Goal: Task Accomplishment & Management: Manage account settings

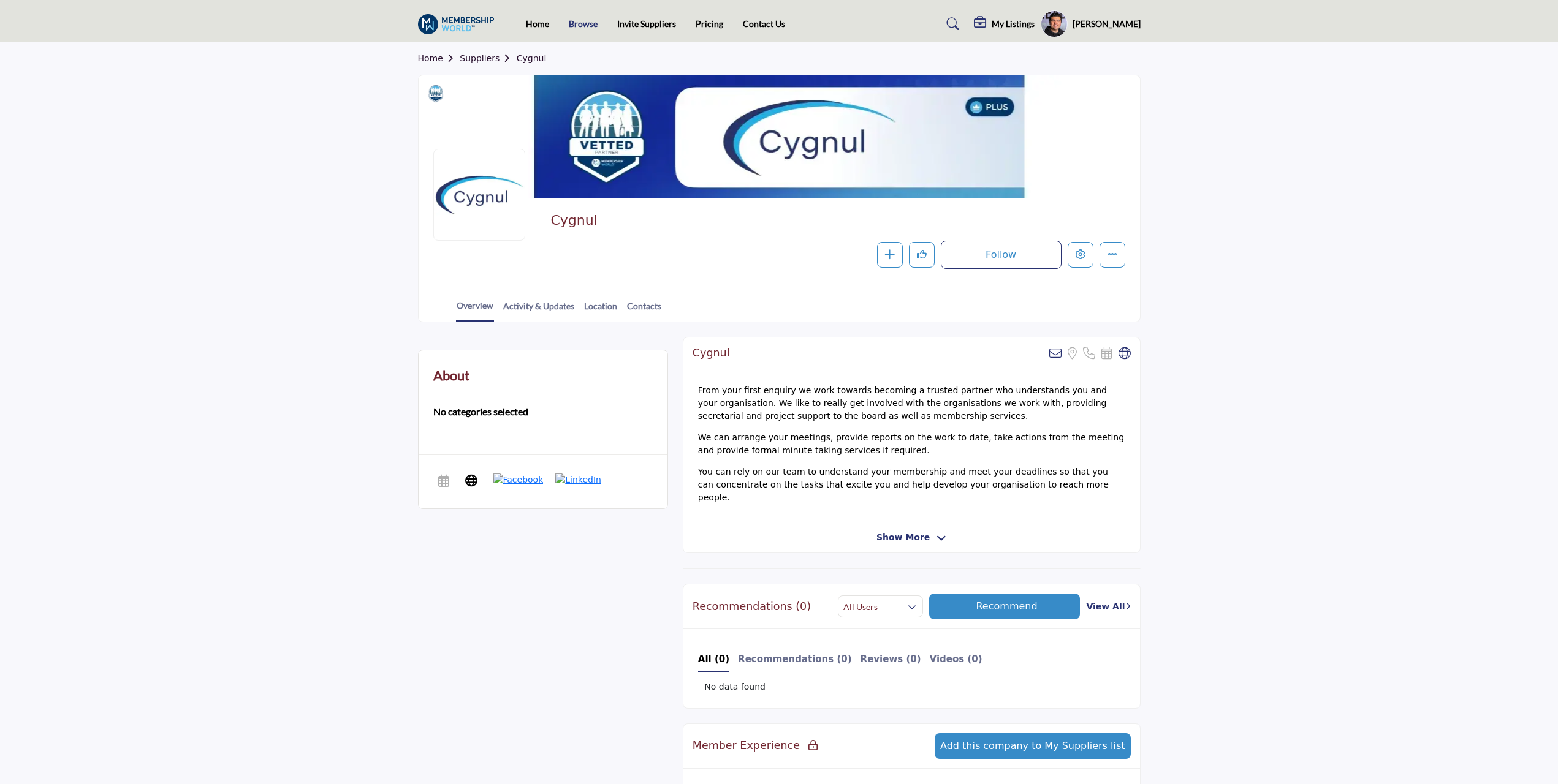
click at [587, 27] on link "Browse" at bounding box center [583, 23] width 29 height 10
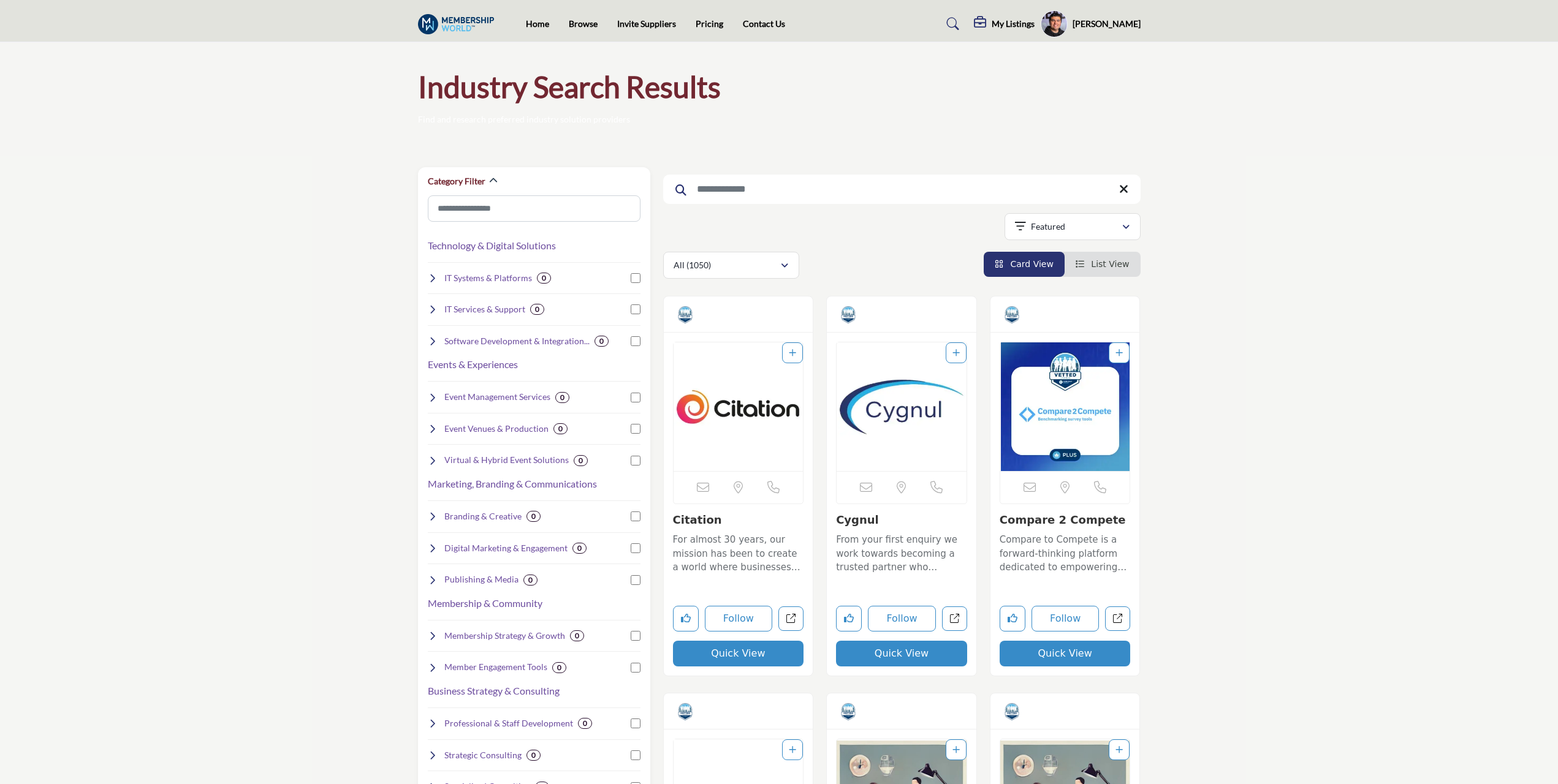
click at [725, 419] on img "Open Listing in new tab" at bounding box center [738, 407] width 130 height 129
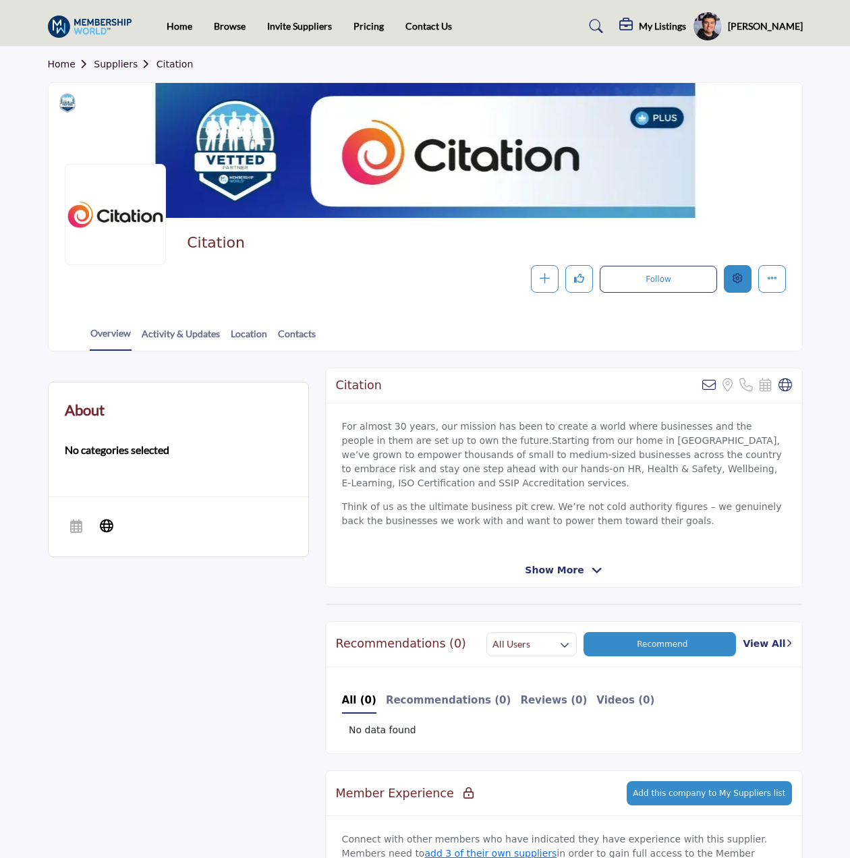
click at [742, 277] on icon "Edit company" at bounding box center [738, 278] width 10 height 10
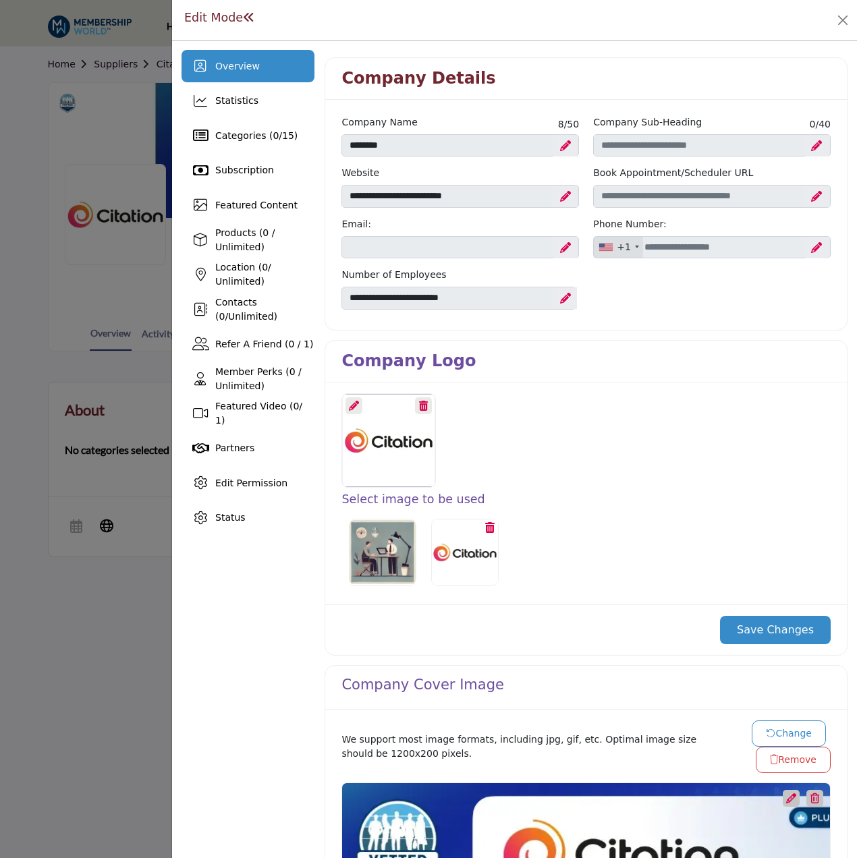
click at [351, 404] on icon at bounding box center [354, 406] width 10 height 10
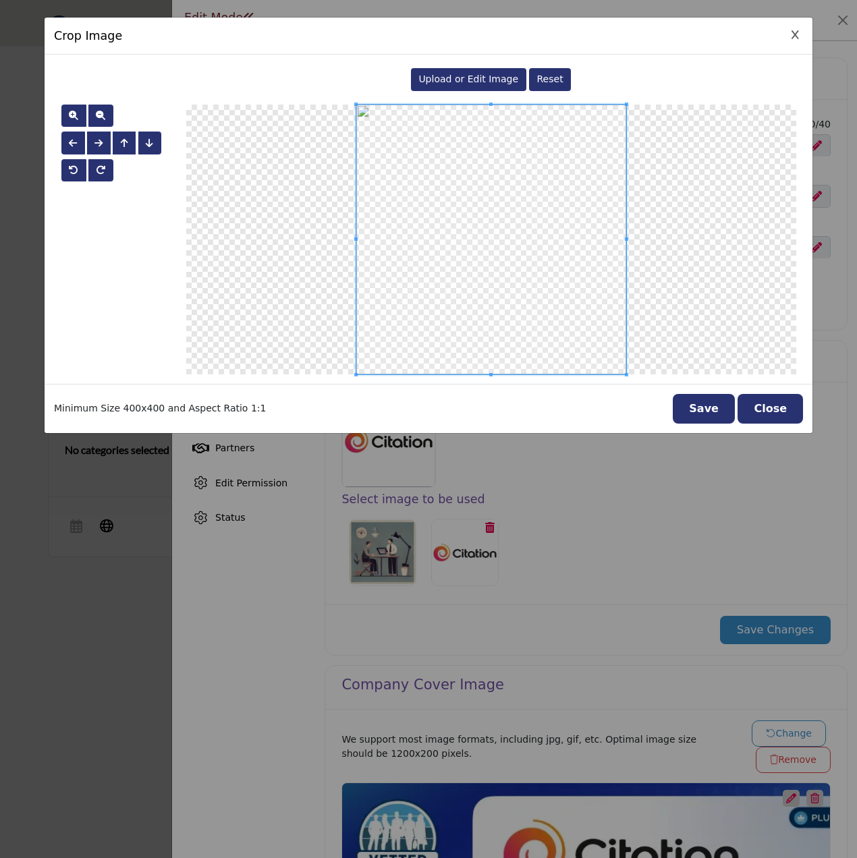
click at [469, 77] on span "Upload or Edit Image" at bounding box center [468, 79] width 100 height 11
click at [734, 414] on button "Save" at bounding box center [704, 409] width 62 height 30
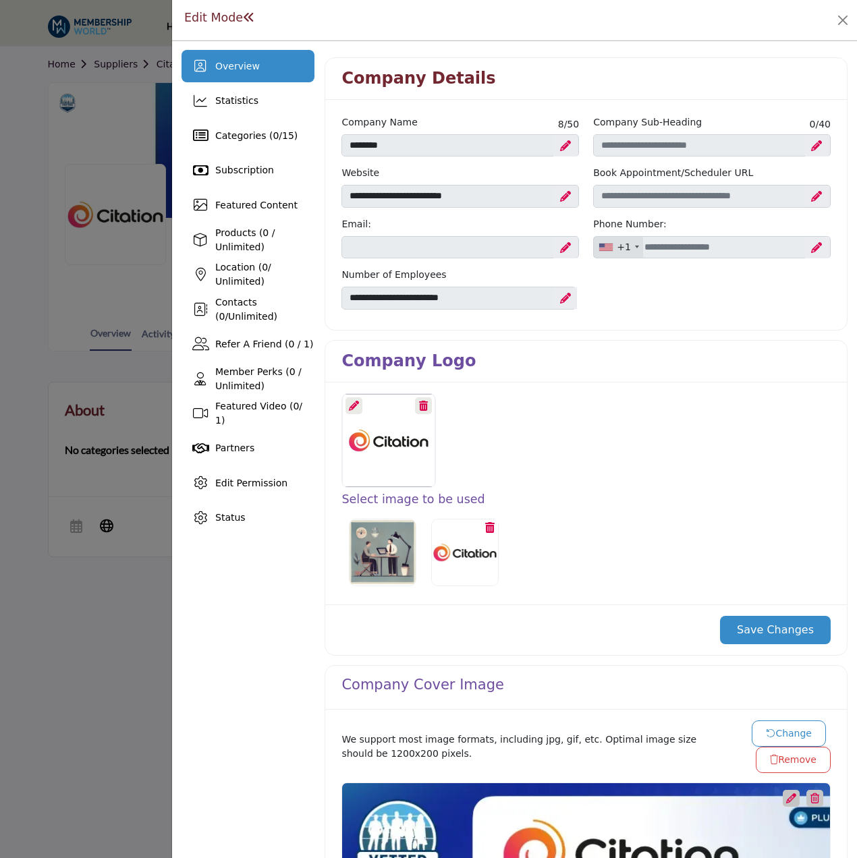
click at [774, 616] on button "Save Changes" at bounding box center [775, 630] width 111 height 28
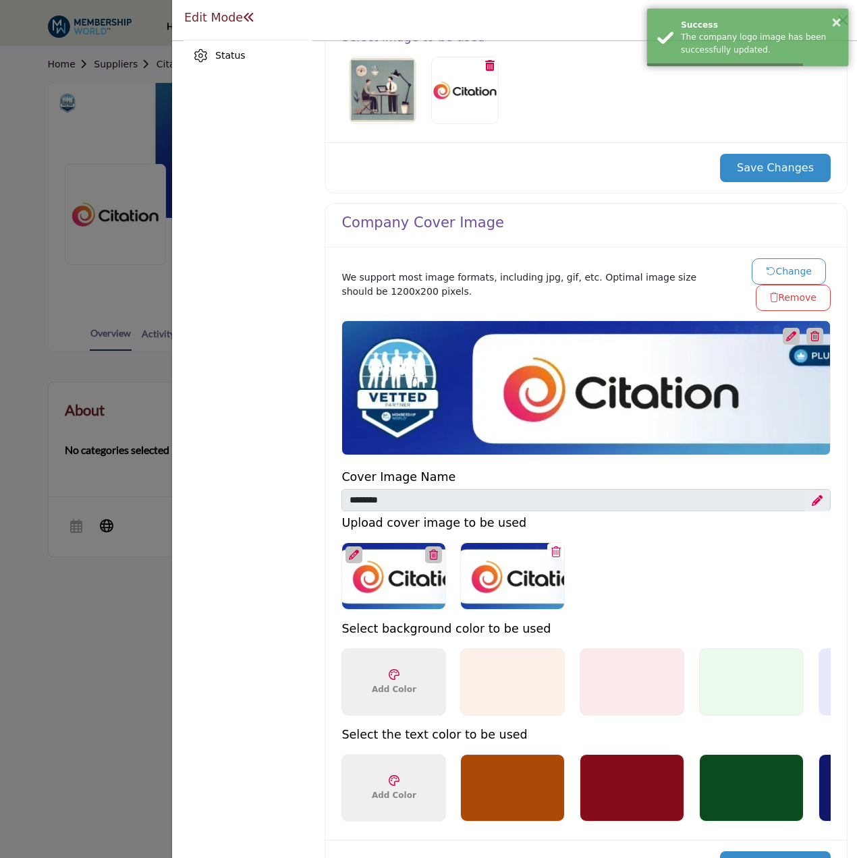
scroll to position [472, 0]
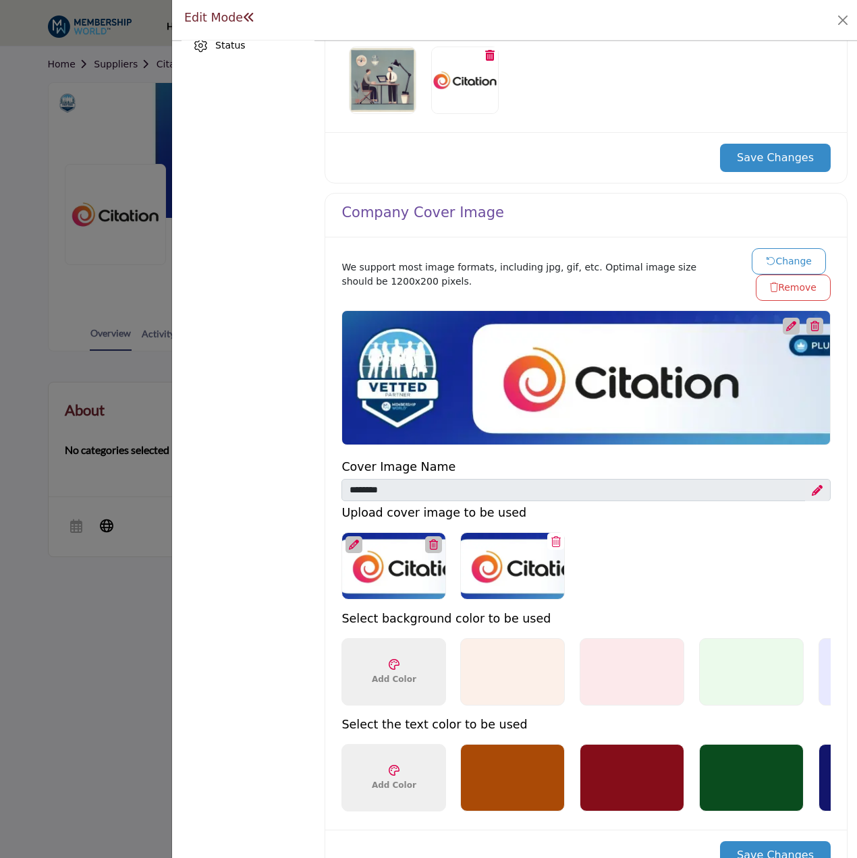
click at [777, 259] on button "Change" at bounding box center [789, 261] width 74 height 26
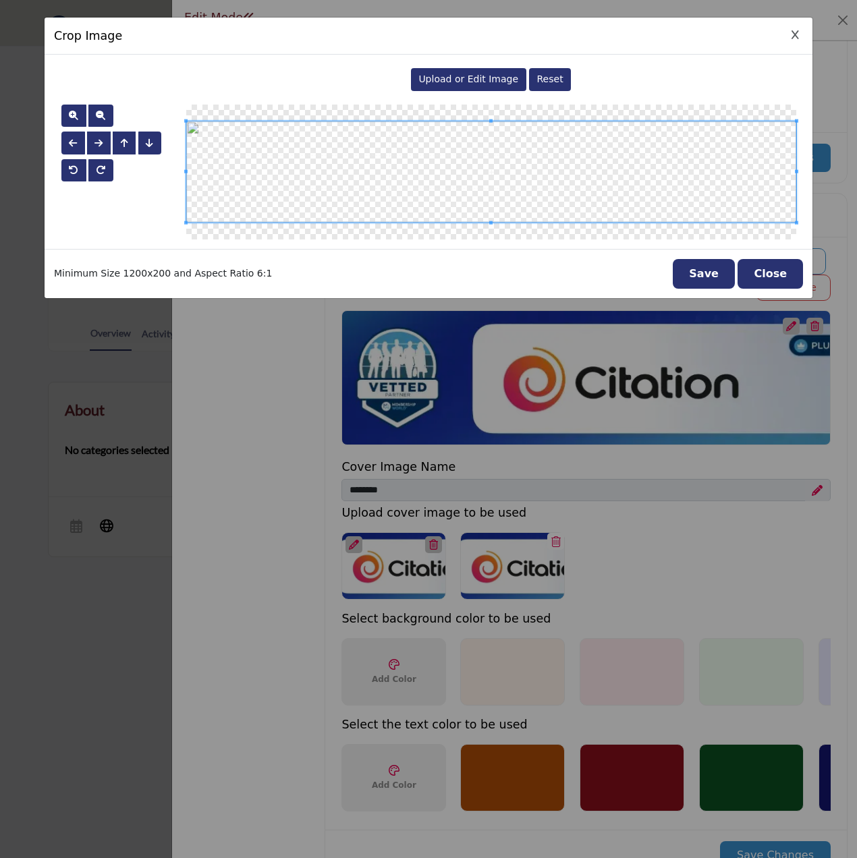
click at [471, 92] on div "Upload or Edit Image Reset" at bounding box center [491, 79] width 610 height 31
click at [478, 72] on div "Upload or Edit Image" at bounding box center [468, 79] width 115 height 23
click at [710, 271] on button "Save" at bounding box center [704, 274] width 62 height 30
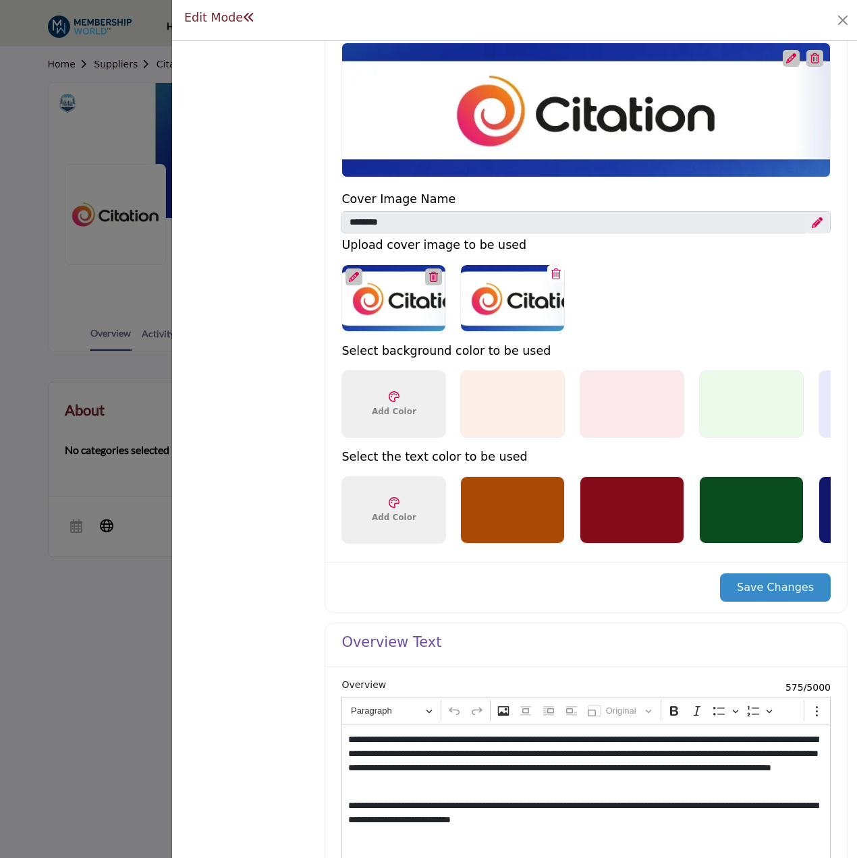
scroll to position [742, 0]
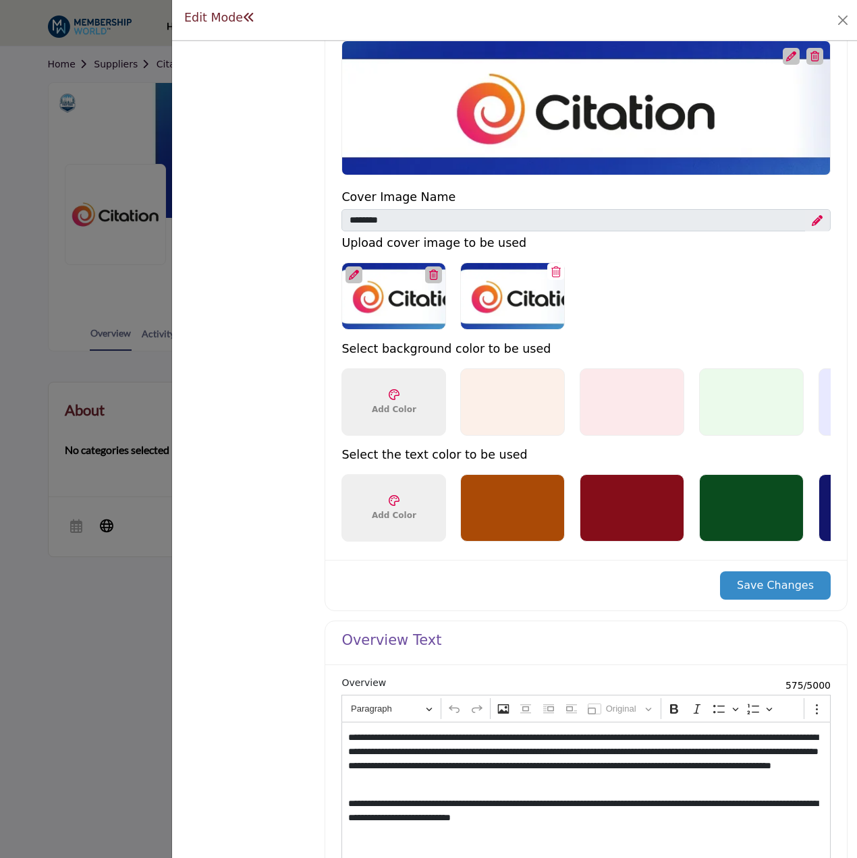
click at [774, 600] on button "Save Changes" at bounding box center [775, 586] width 111 height 28
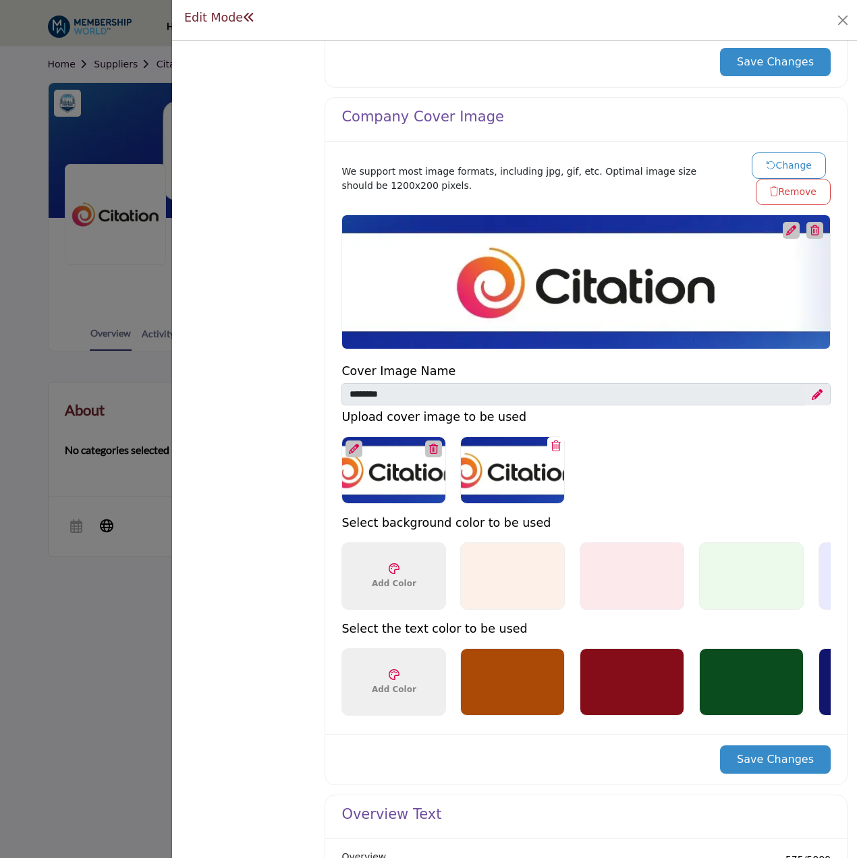
scroll to position [1120, 0]
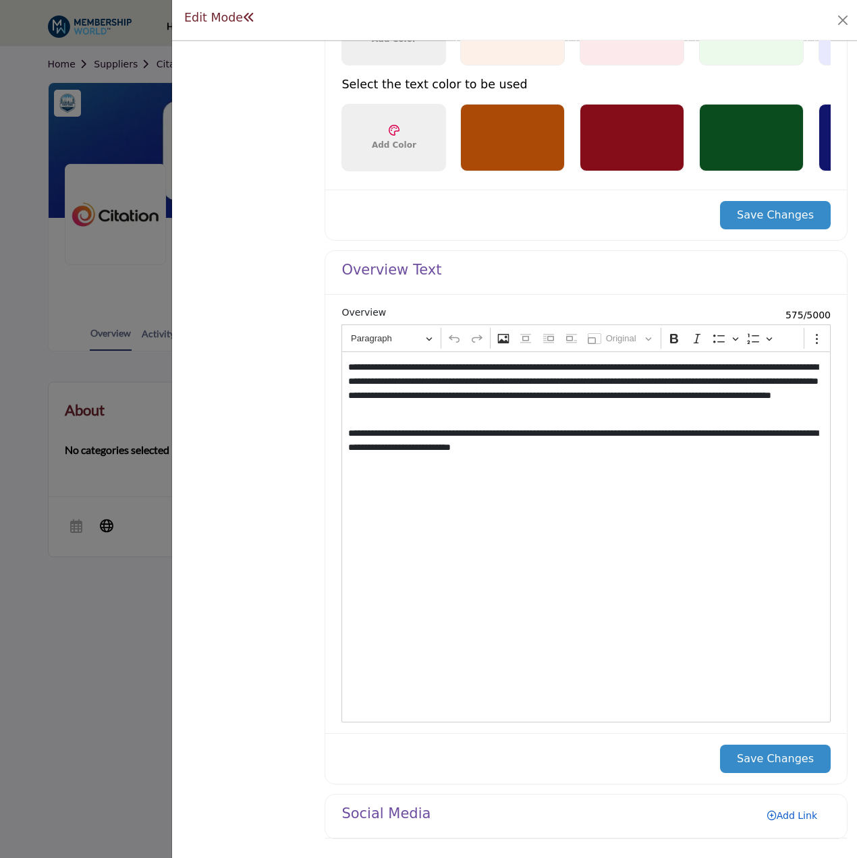
click at [790, 819] on link "Add Link" at bounding box center [792, 816] width 77 height 22
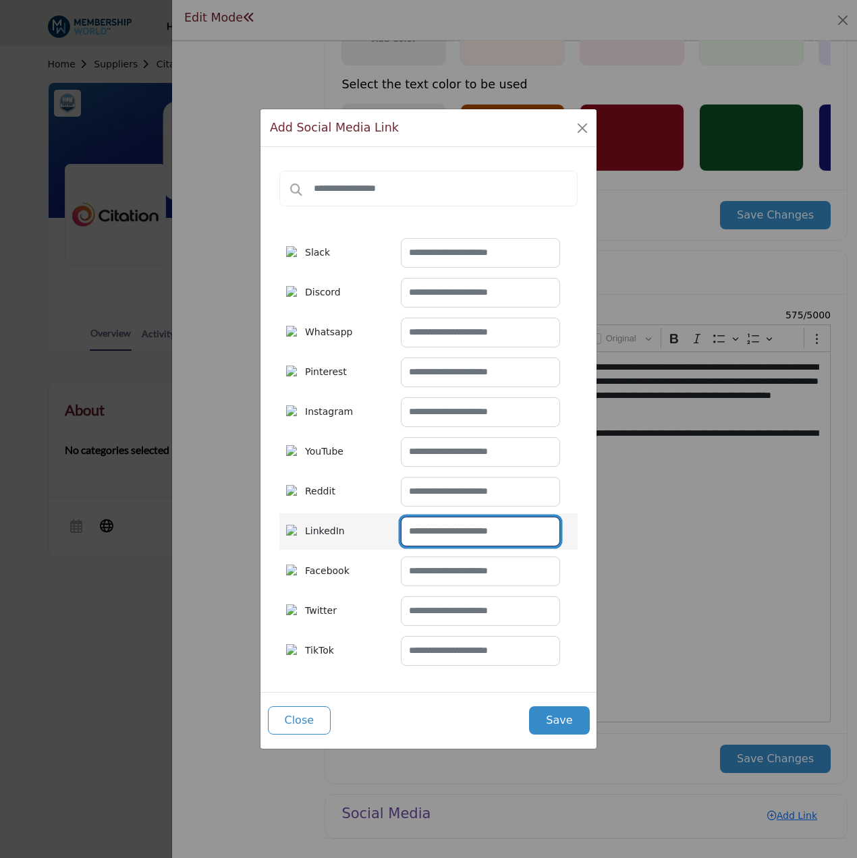
click at [470, 529] on input "text" at bounding box center [480, 532] width 159 height 30
paste input "**********"
type input "**********"
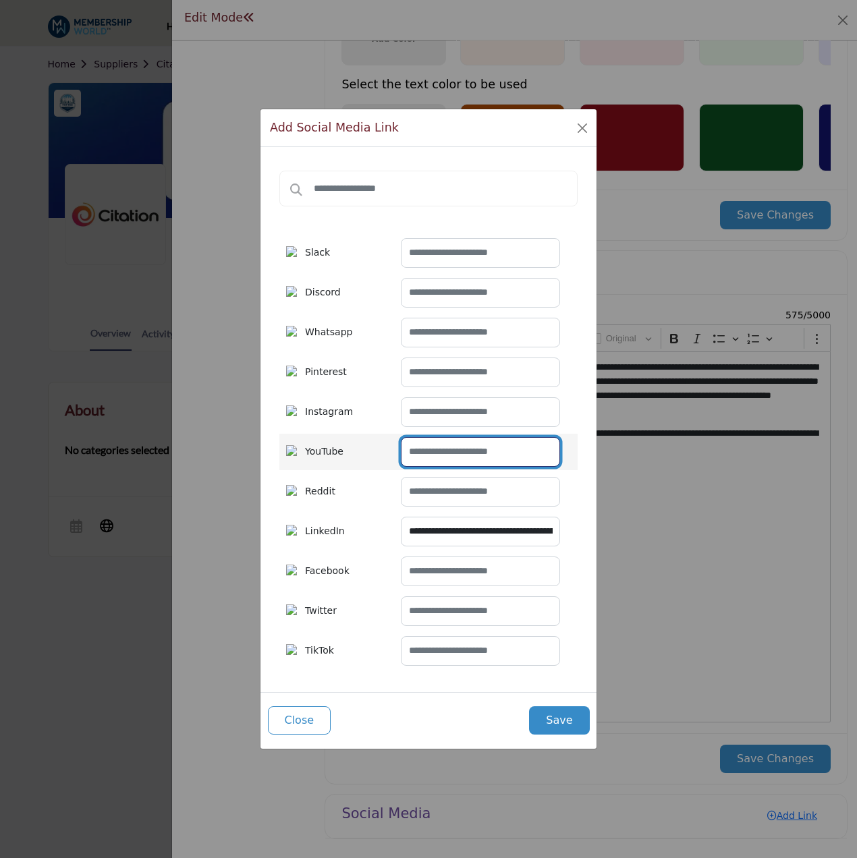
click at [450, 454] on input "text" at bounding box center [480, 452] width 159 height 30
paste input "**********"
type input "**********"
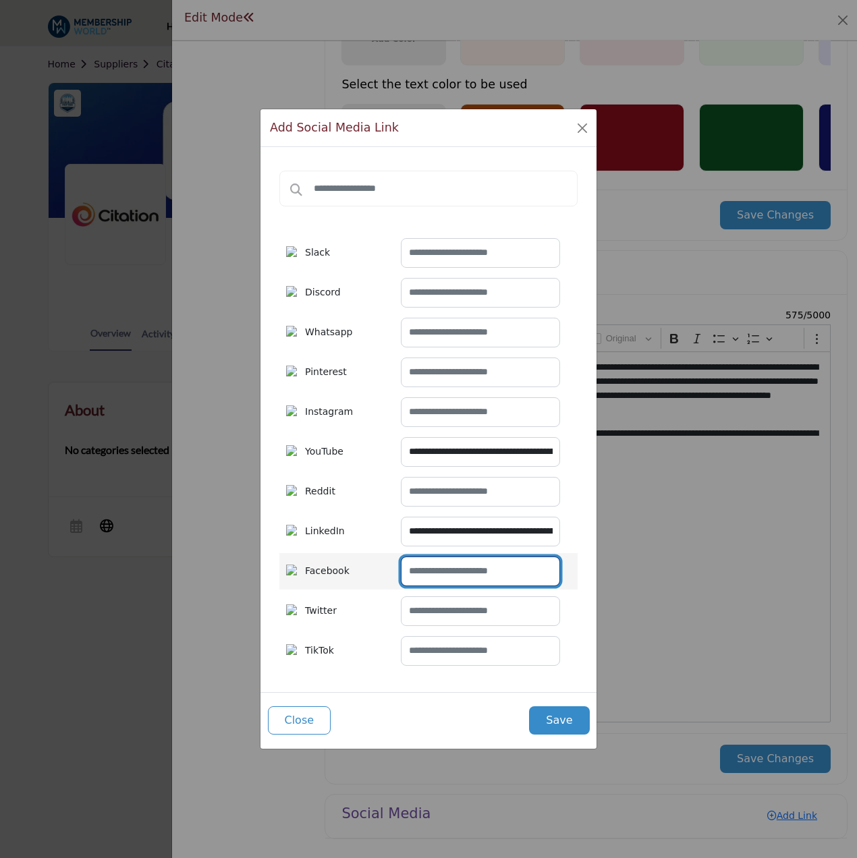
click at [468, 574] on input "text" at bounding box center [480, 572] width 159 height 30
paste input "**********"
type input "**********"
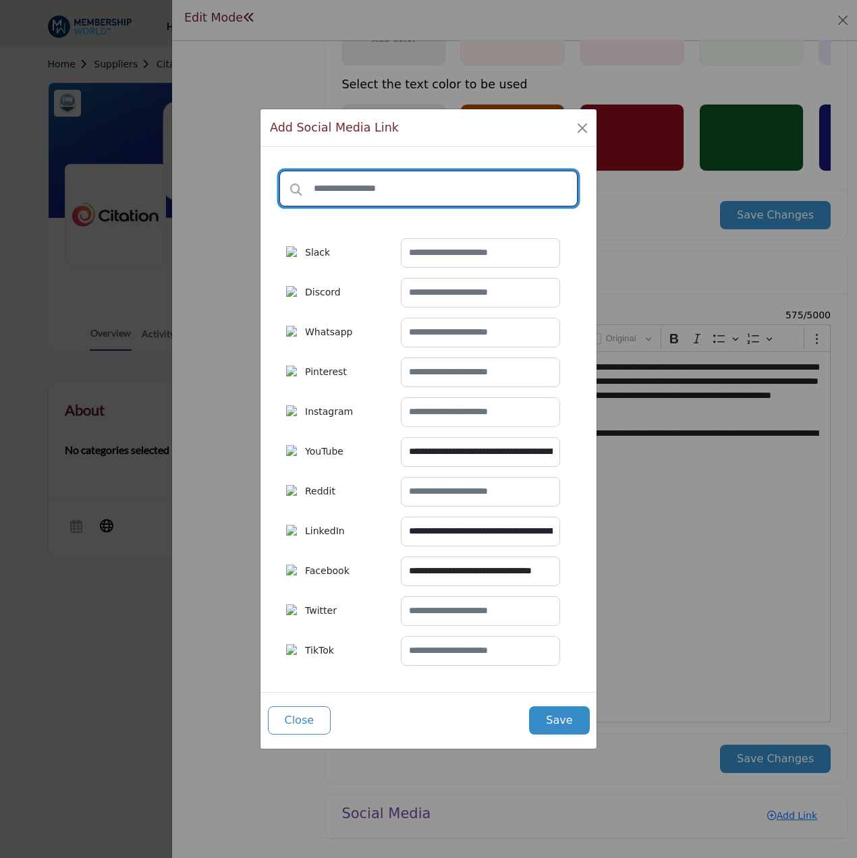
click at [452, 199] on input "text" at bounding box center [428, 189] width 298 height 36
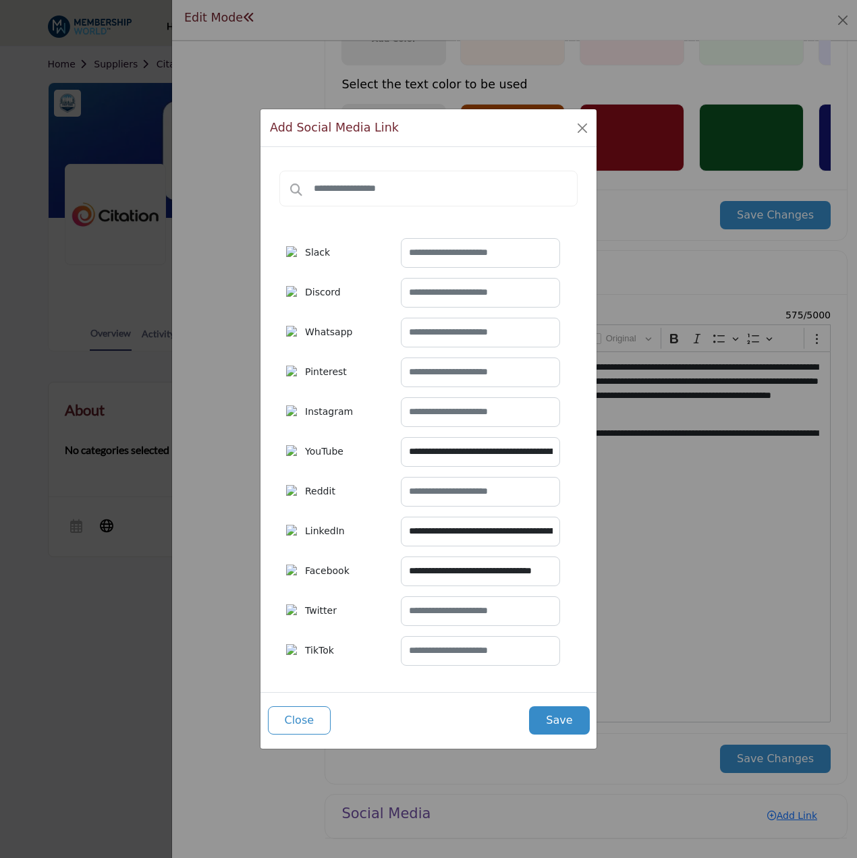
click at [553, 715] on button "Save" at bounding box center [559, 721] width 60 height 28
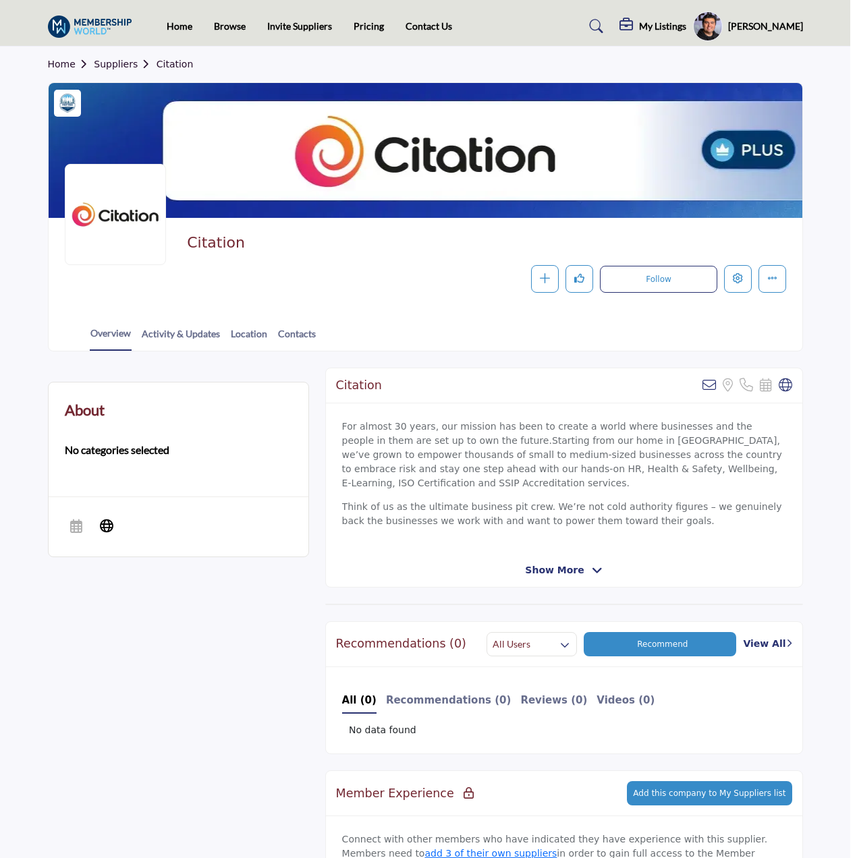
click at [135, 36] on div at bounding box center [428, 429] width 857 height 858
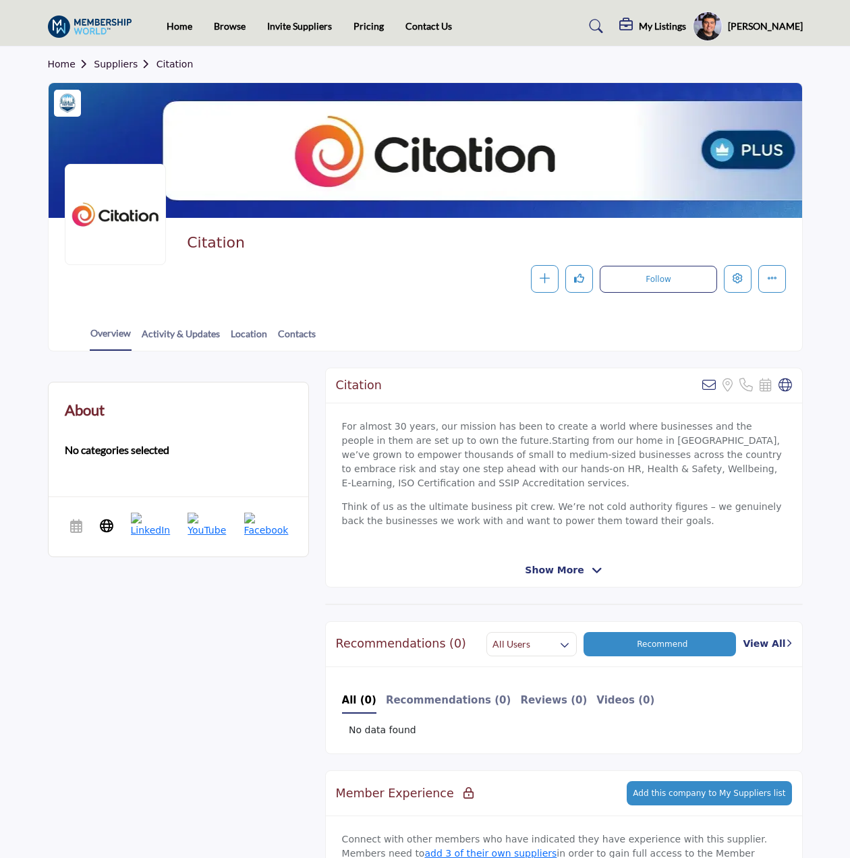
click at [129, 63] on link "Suppliers" at bounding box center [125, 64] width 62 height 11
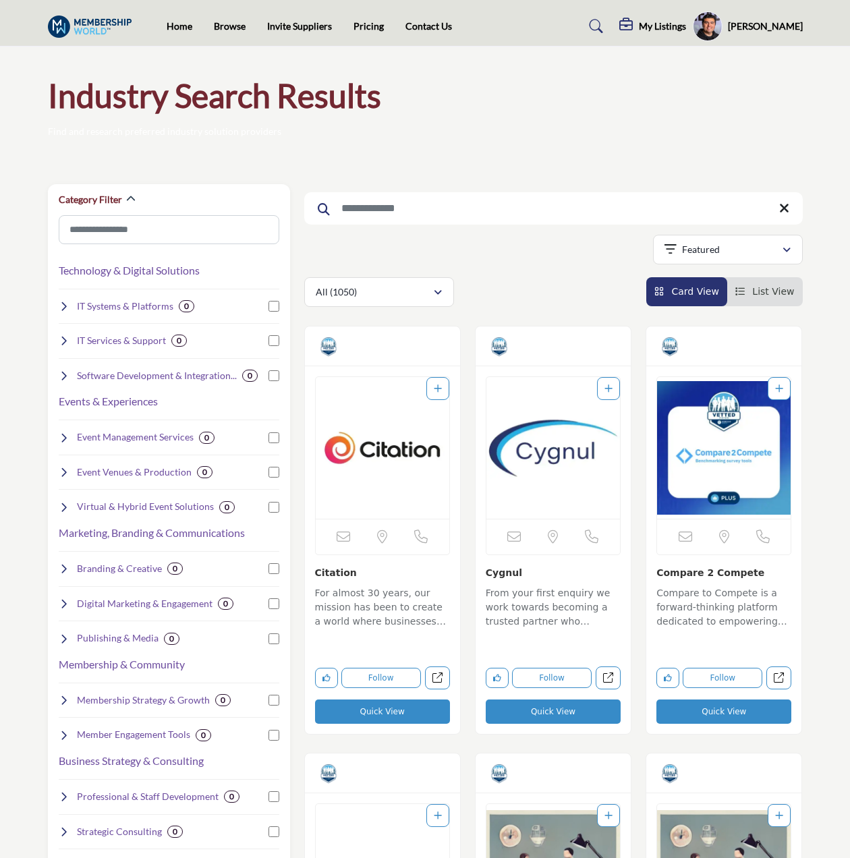
click at [559, 448] on img "Open Listing in new tab" at bounding box center [554, 448] width 134 height 142
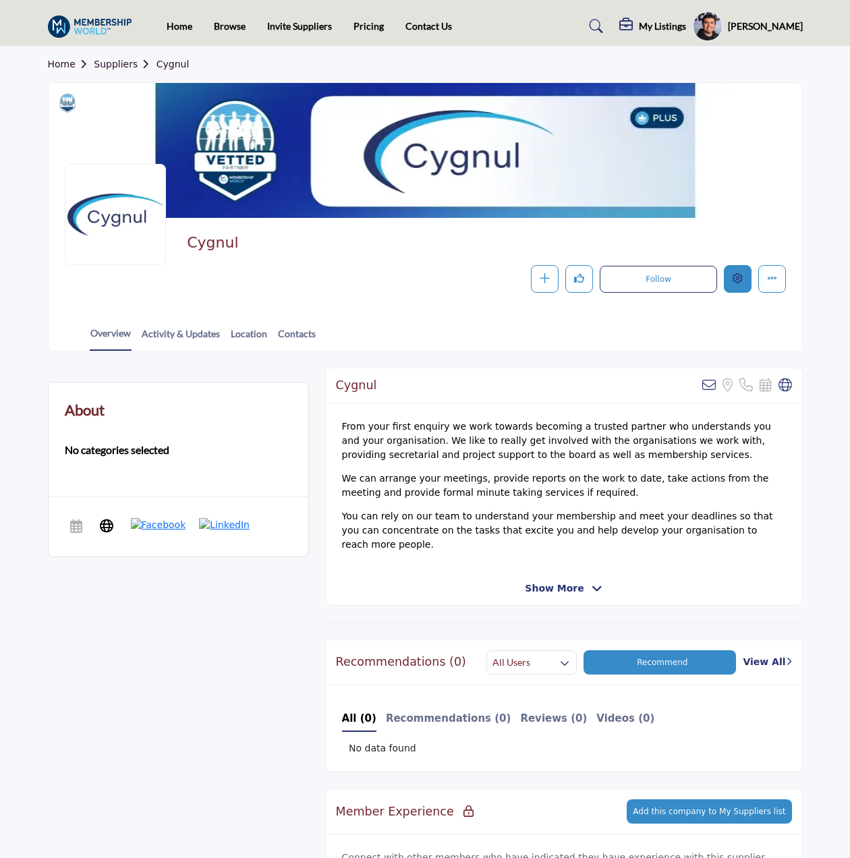
click at [746, 290] on button "Edit company" at bounding box center [738, 279] width 28 height 28
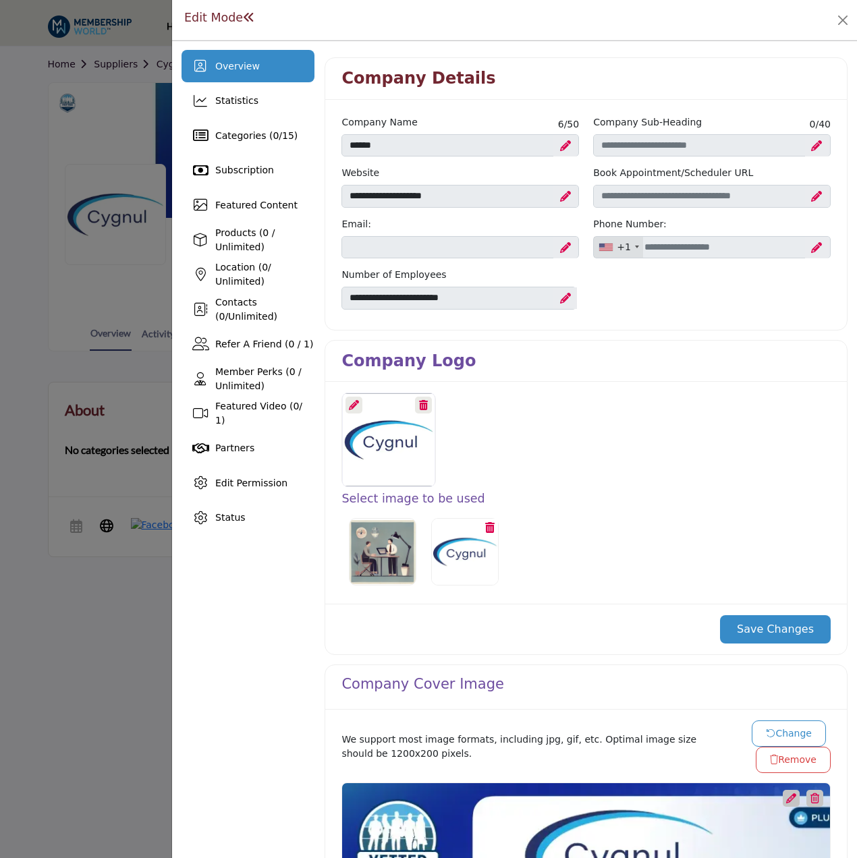
click at [351, 403] on icon at bounding box center [354, 405] width 10 height 10
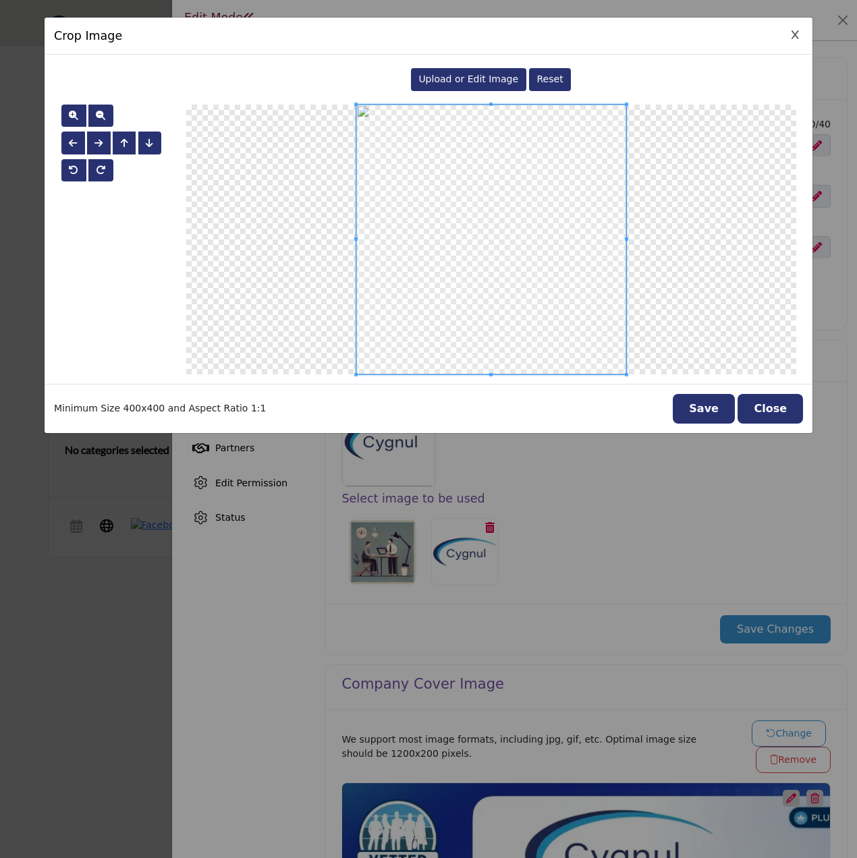
click at [434, 94] on div "Upload or Edit Image Reset" at bounding box center [491, 79] width 610 height 31
click at [447, 81] on span "Upload or Edit Image" at bounding box center [468, 79] width 100 height 11
click at [708, 418] on button "Save" at bounding box center [704, 409] width 62 height 30
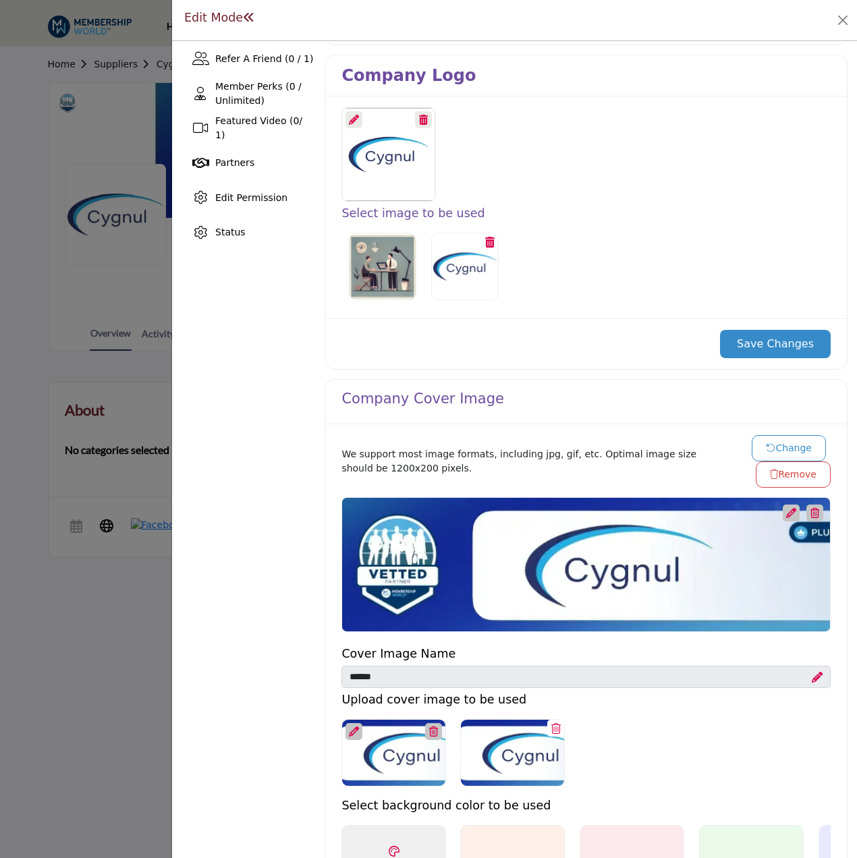
scroll to position [270, 0]
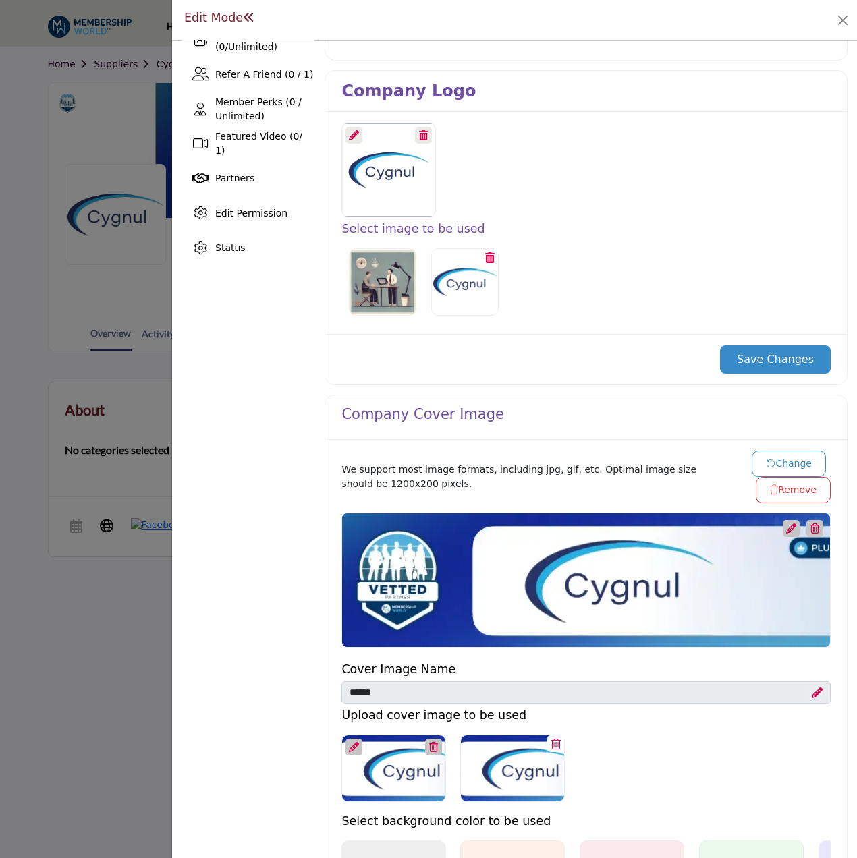
click at [791, 352] on button "Save Changes" at bounding box center [775, 360] width 111 height 28
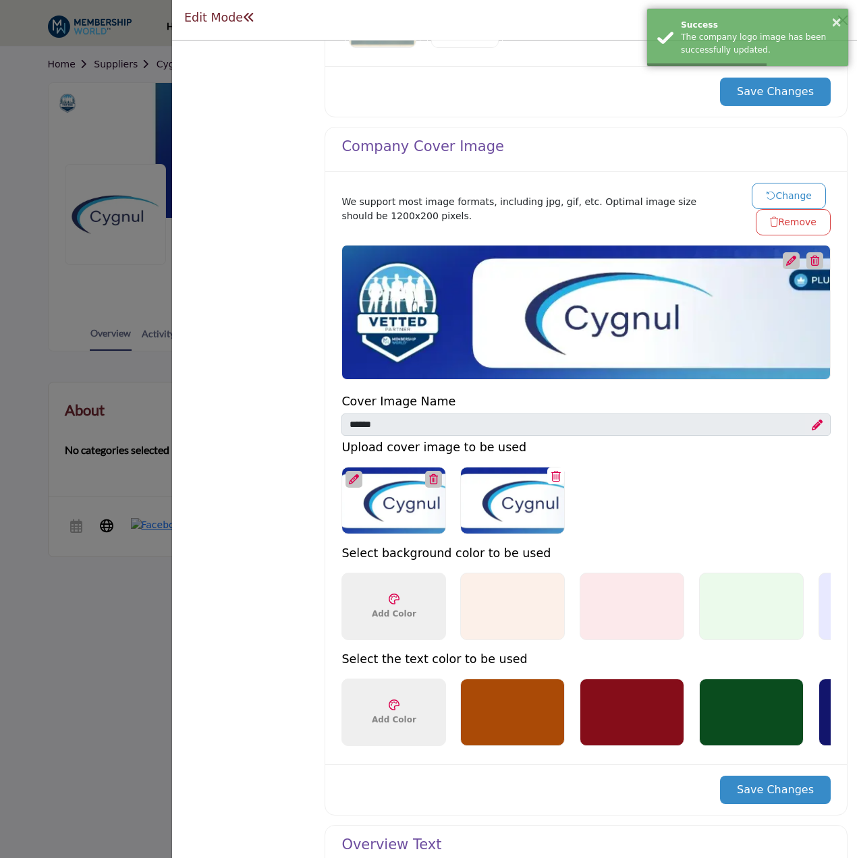
scroll to position [540, 0]
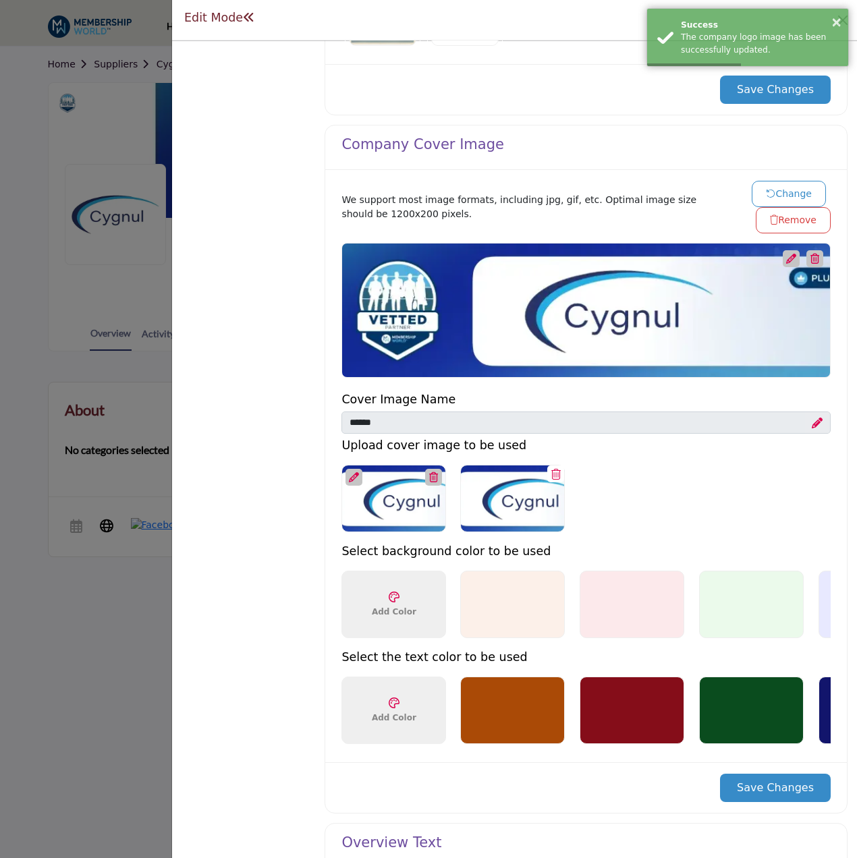
click at [783, 194] on button "Change" at bounding box center [789, 194] width 74 height 26
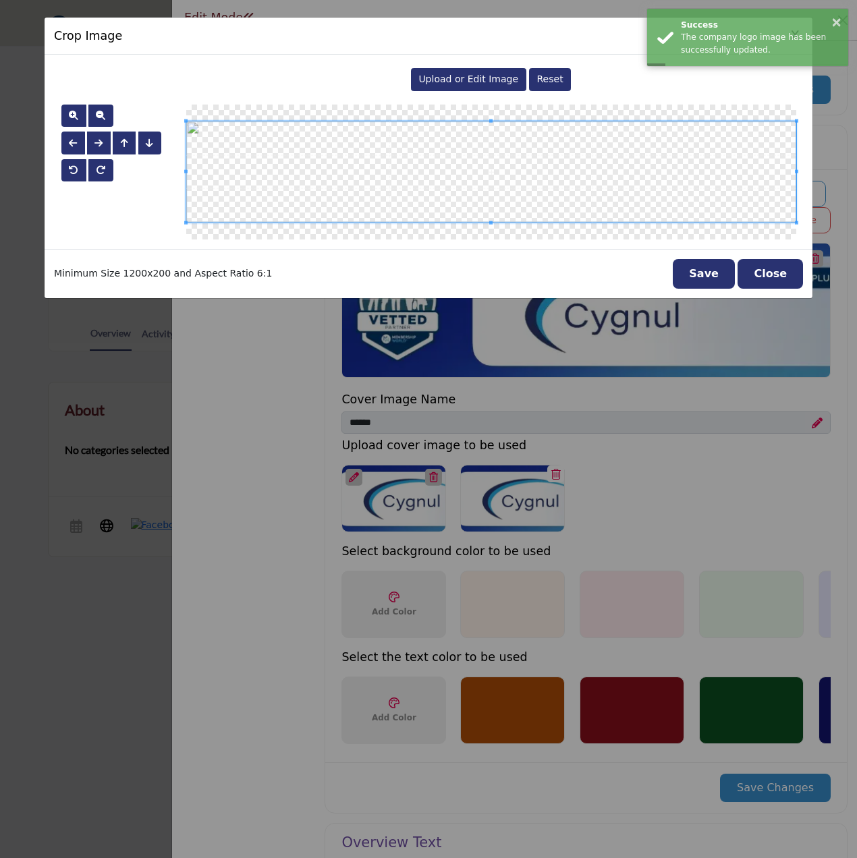
click at [446, 80] on span "Upload or Edit Image" at bounding box center [468, 79] width 100 height 11
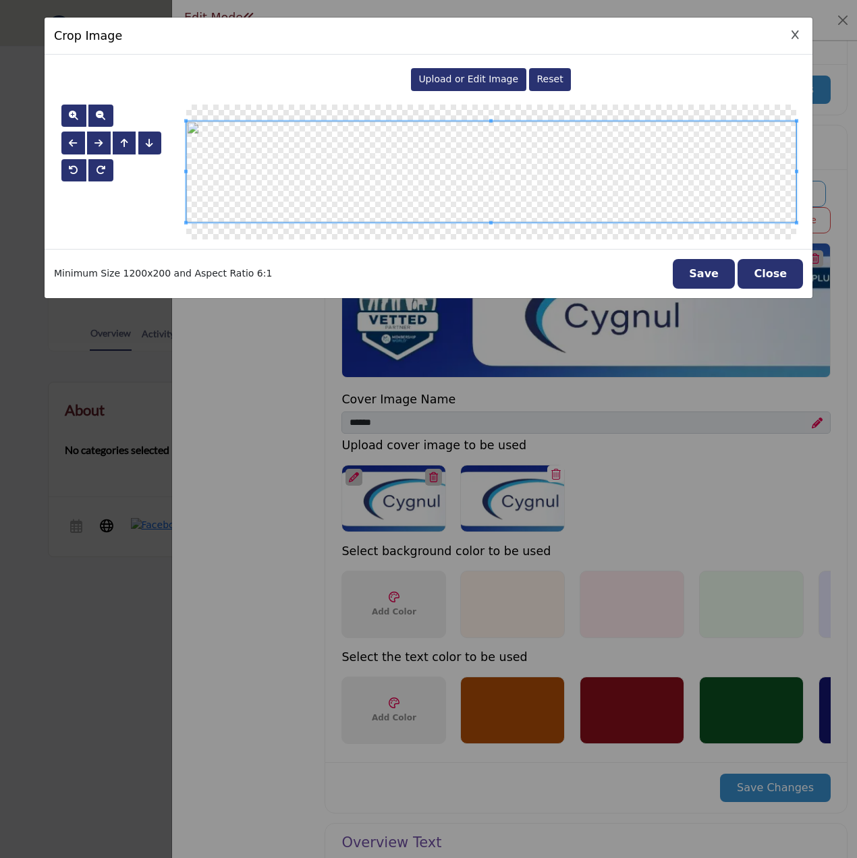
click at [713, 285] on button "Save" at bounding box center [704, 274] width 62 height 30
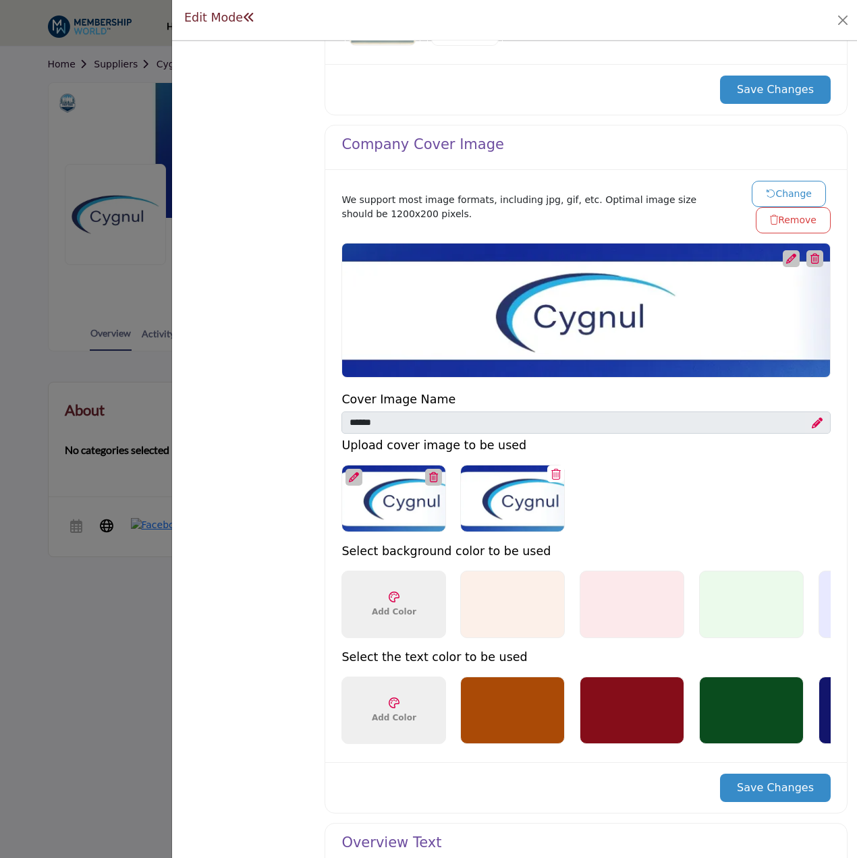
click at [775, 796] on button "Save Changes" at bounding box center [775, 788] width 111 height 28
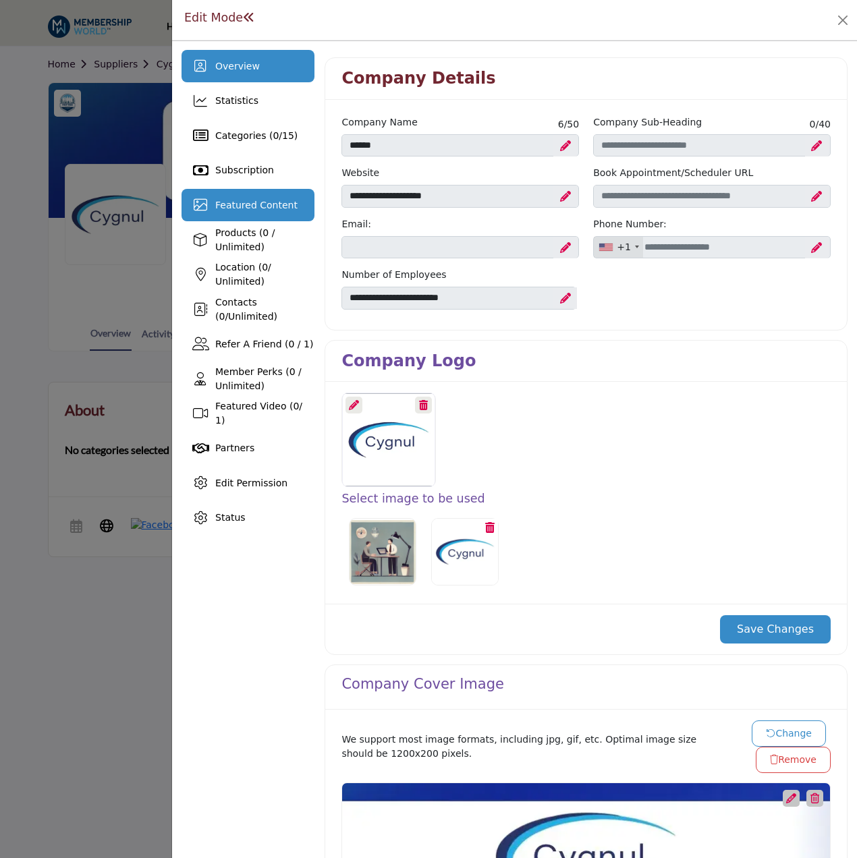
click at [276, 207] on span "Featured Content" at bounding box center [256, 205] width 82 height 11
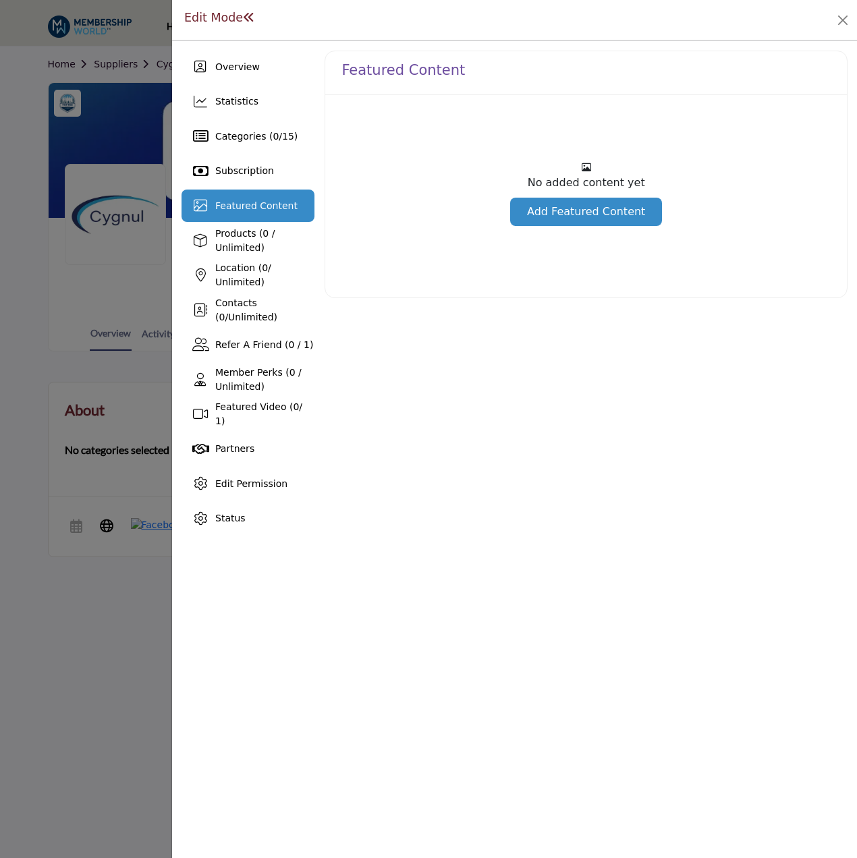
click at [584, 214] on link "Add Featured Content" at bounding box center [586, 212] width 152 height 28
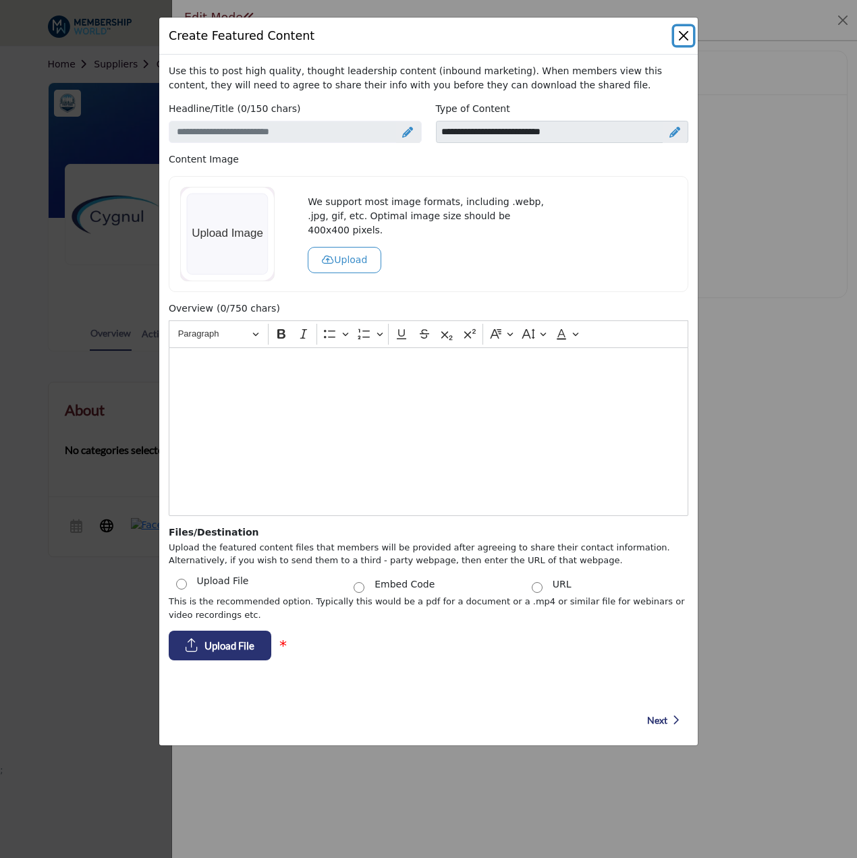
click at [683, 32] on button "Close" at bounding box center [683, 35] width 19 height 19
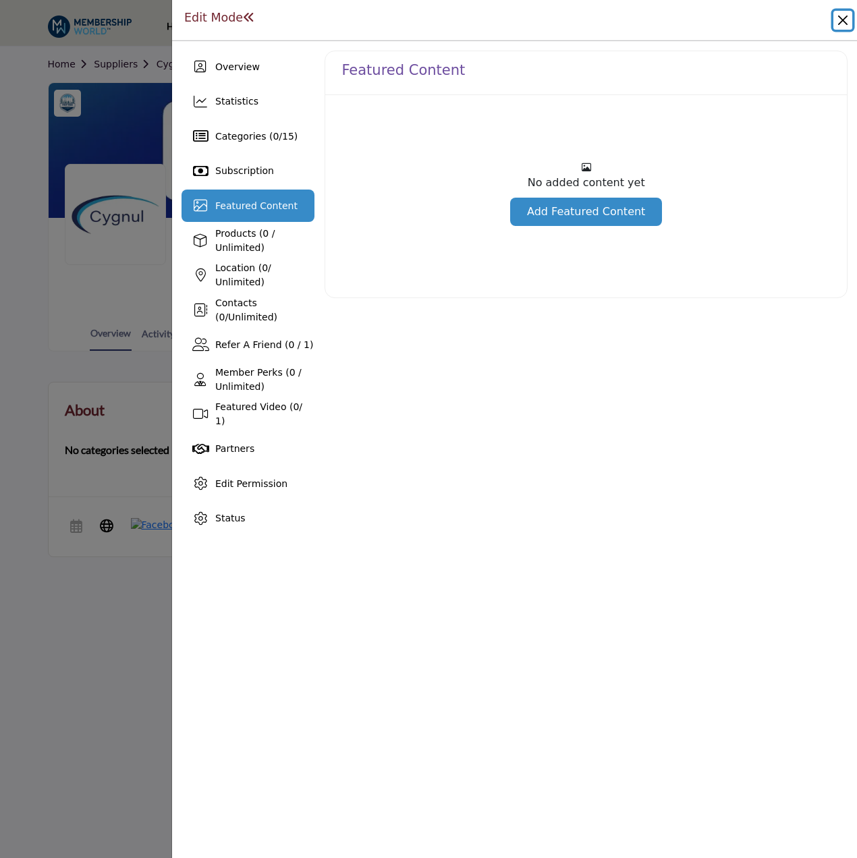
click at [844, 20] on button "Close" at bounding box center [842, 20] width 19 height 19
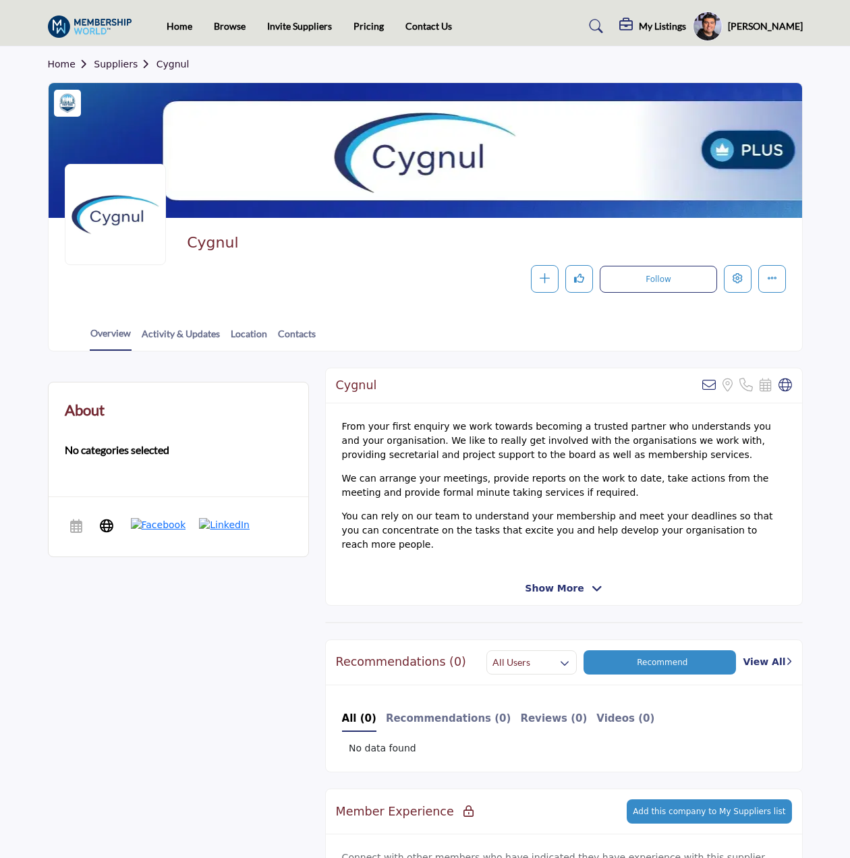
click at [137, 59] on link "Suppliers" at bounding box center [125, 64] width 62 height 11
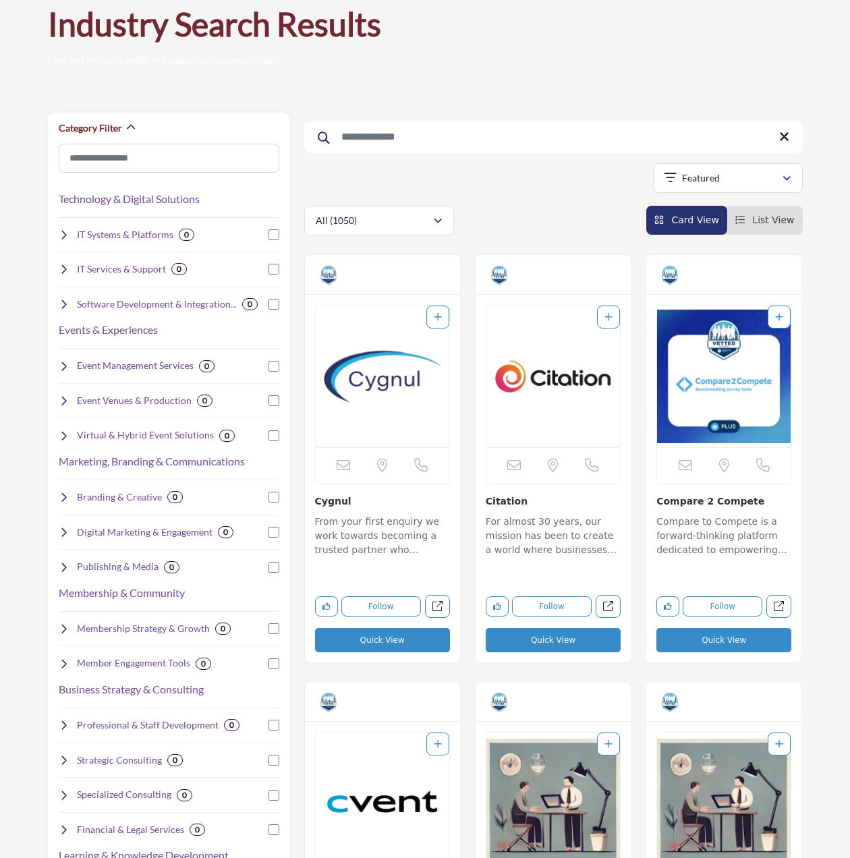
scroll to position [67, 0]
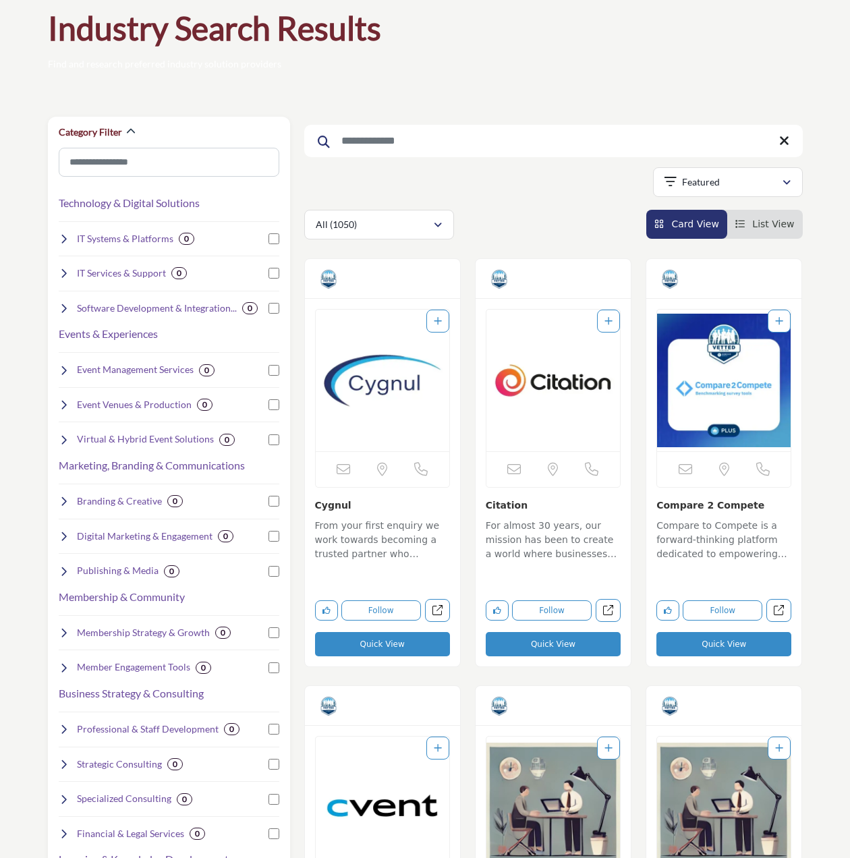
click at [722, 368] on img "Open Listing in new tab" at bounding box center [724, 381] width 134 height 142
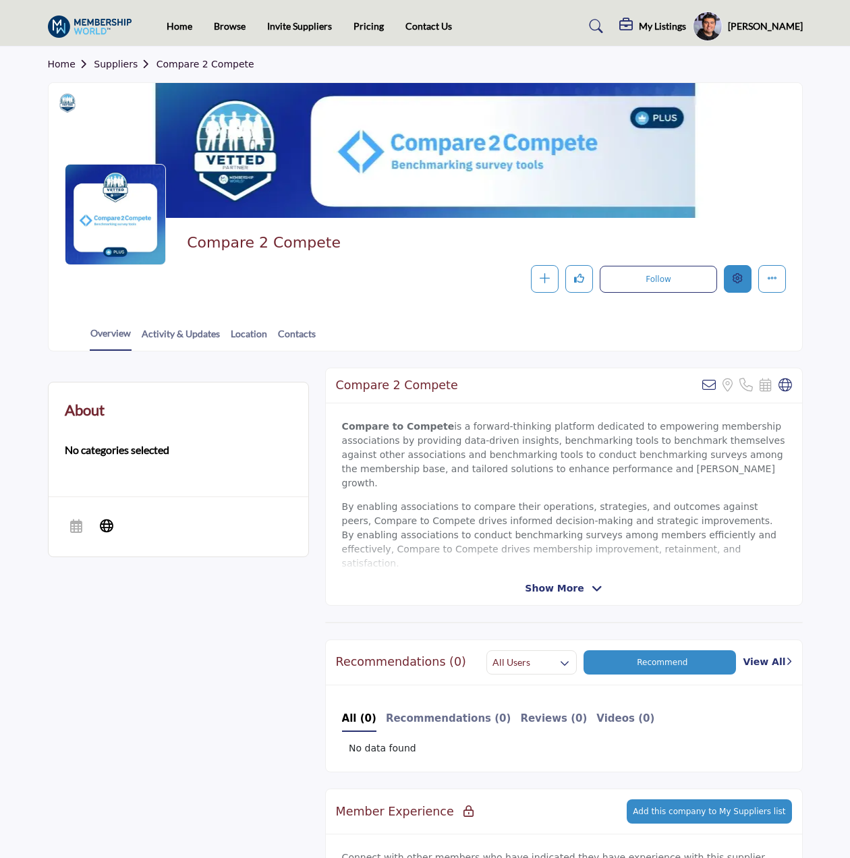
click at [744, 283] on button "Edit company" at bounding box center [738, 279] width 28 height 28
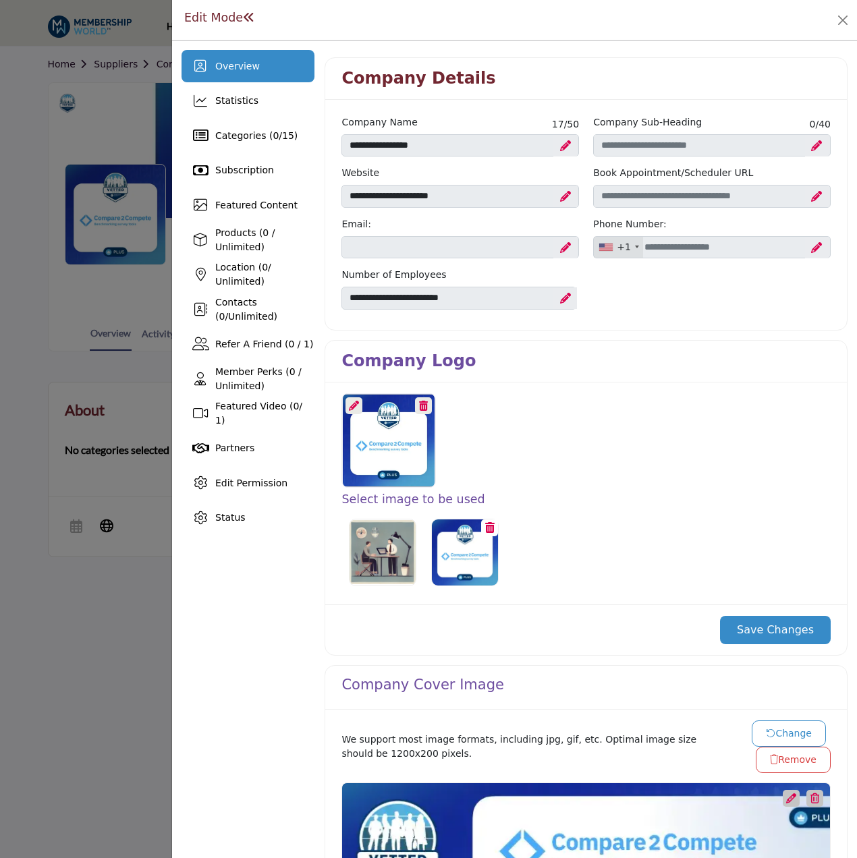
click at [355, 404] on icon at bounding box center [354, 406] width 10 height 10
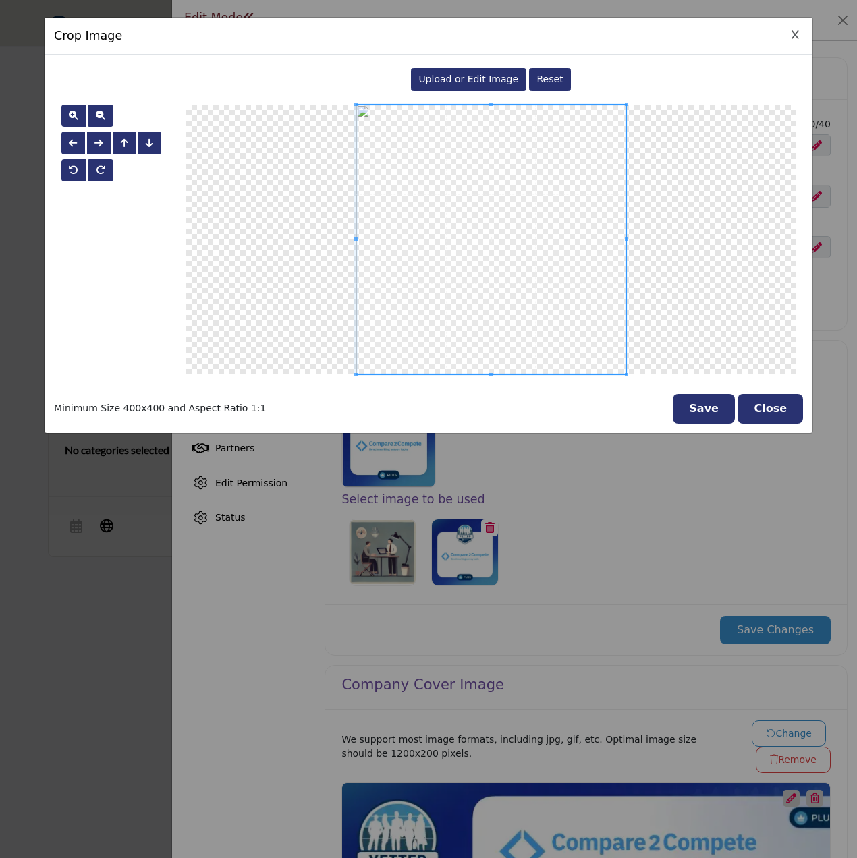
click at [485, 78] on span "Upload or Edit Image" at bounding box center [468, 79] width 100 height 11
click at [709, 405] on button "Save" at bounding box center [704, 409] width 62 height 30
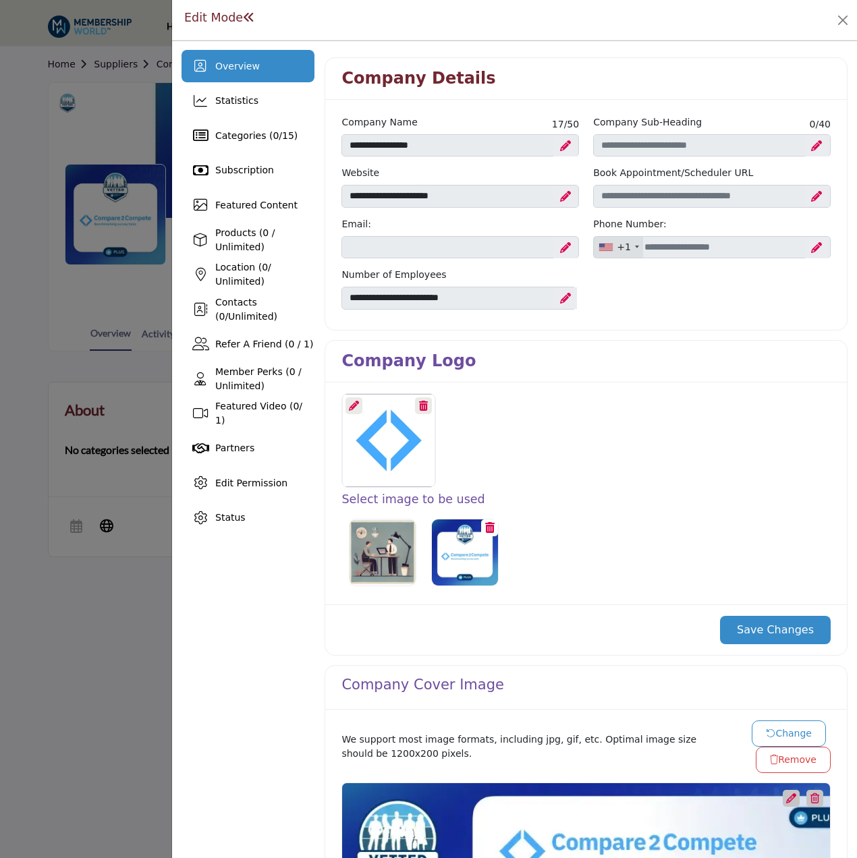
click at [769, 634] on button "Save Changes" at bounding box center [775, 630] width 111 height 28
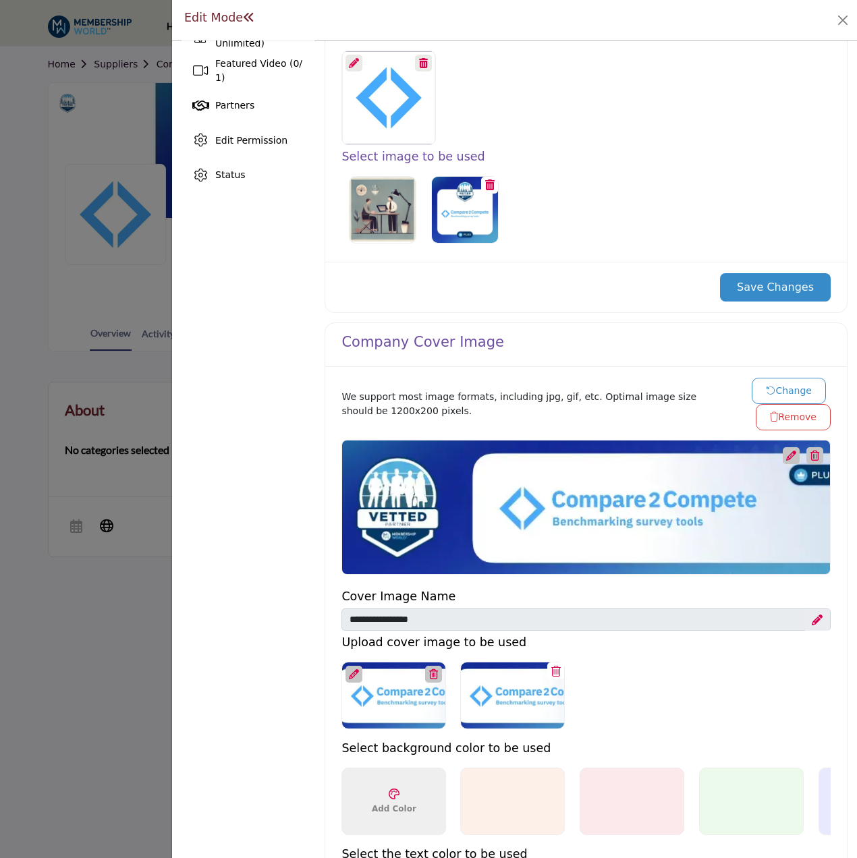
scroll to position [405, 0]
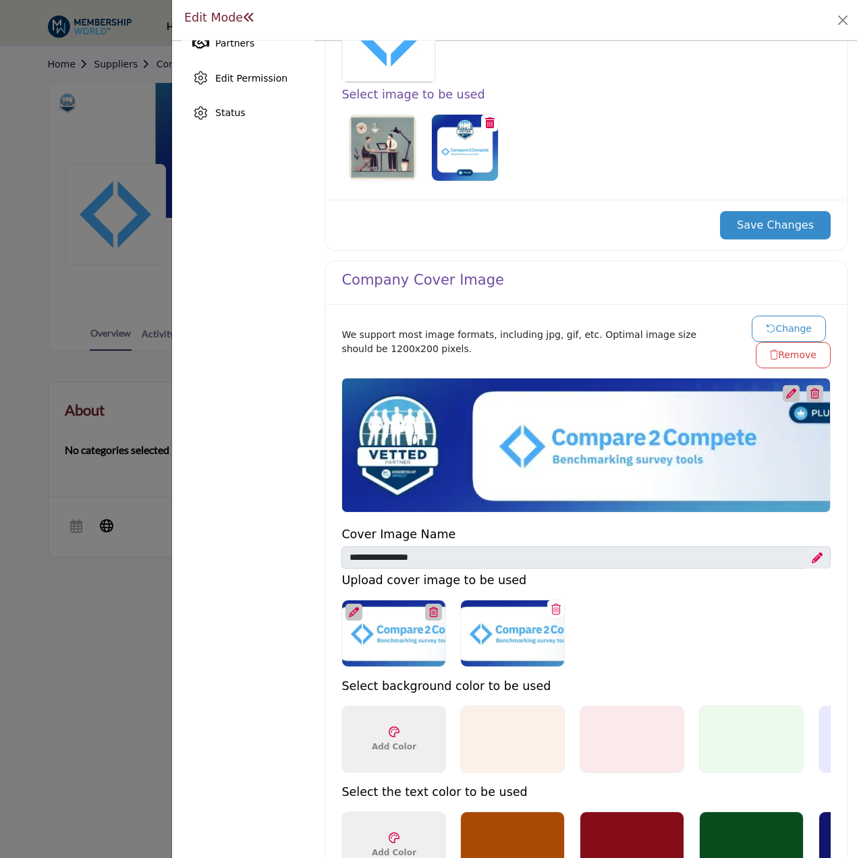
click at [776, 325] on button "Change" at bounding box center [789, 329] width 74 height 26
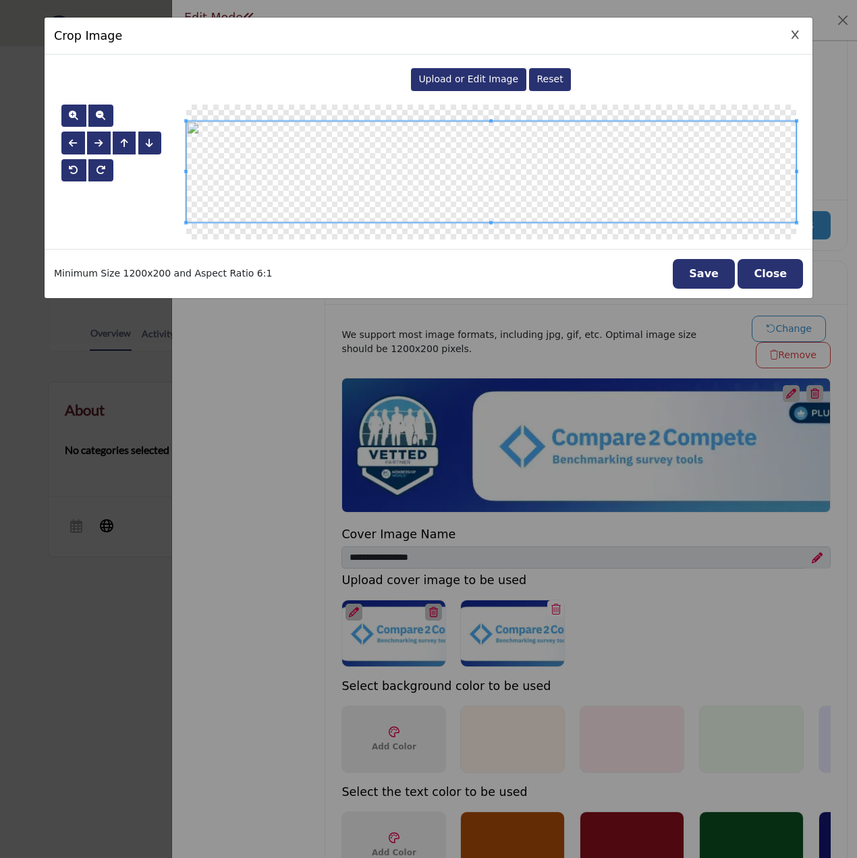
click at [439, 83] on span "Upload or Edit Image" at bounding box center [468, 79] width 100 height 11
click at [712, 271] on button "Save" at bounding box center [704, 274] width 62 height 30
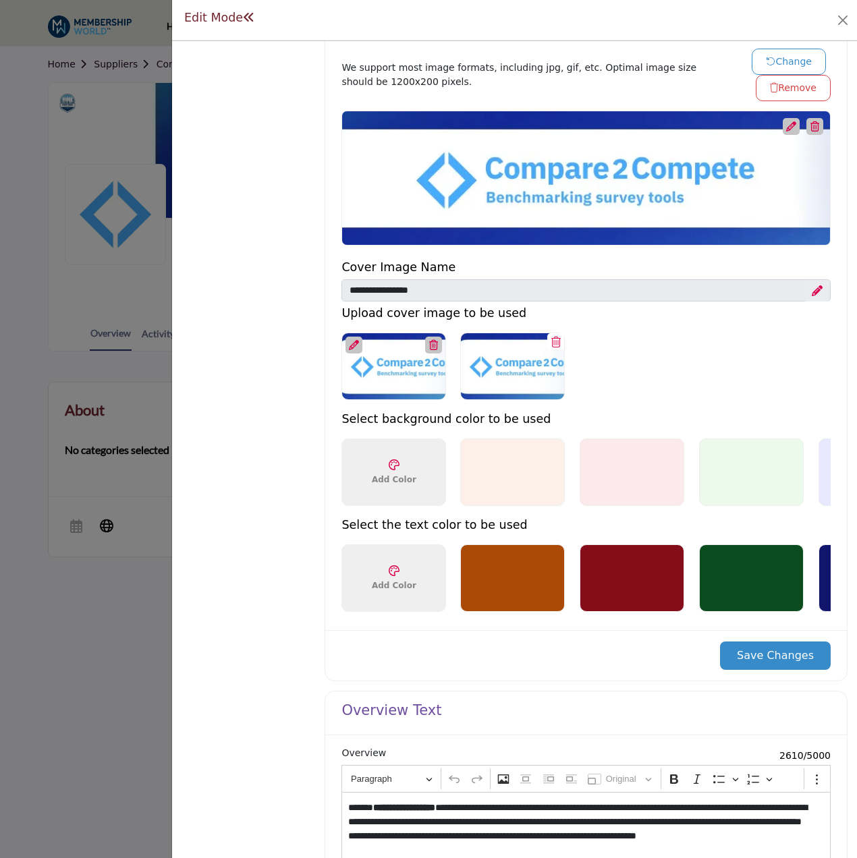
scroll to position [675, 0]
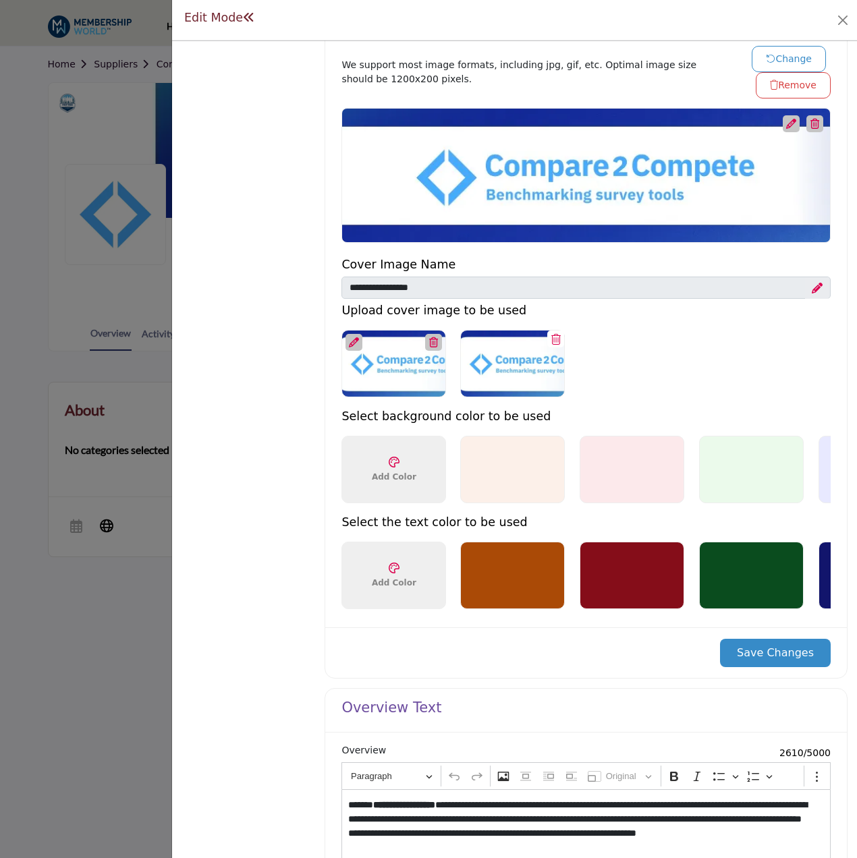
click at [765, 657] on button "Save Changes" at bounding box center [775, 653] width 111 height 28
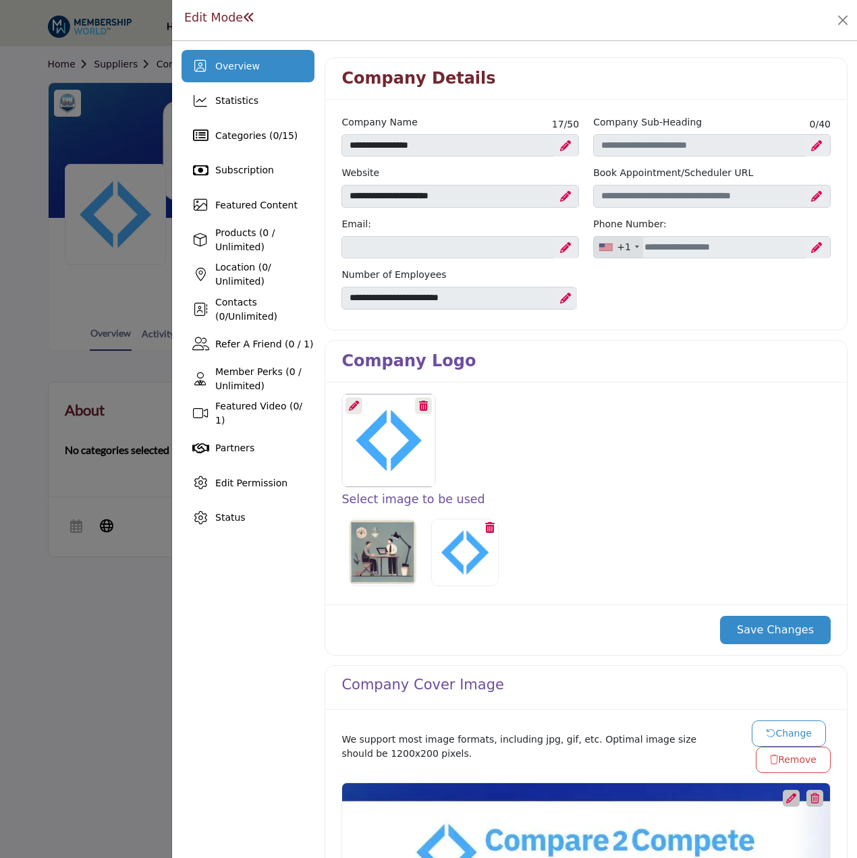
click at [606, 421] on div at bounding box center [586, 440] width 503 height 94
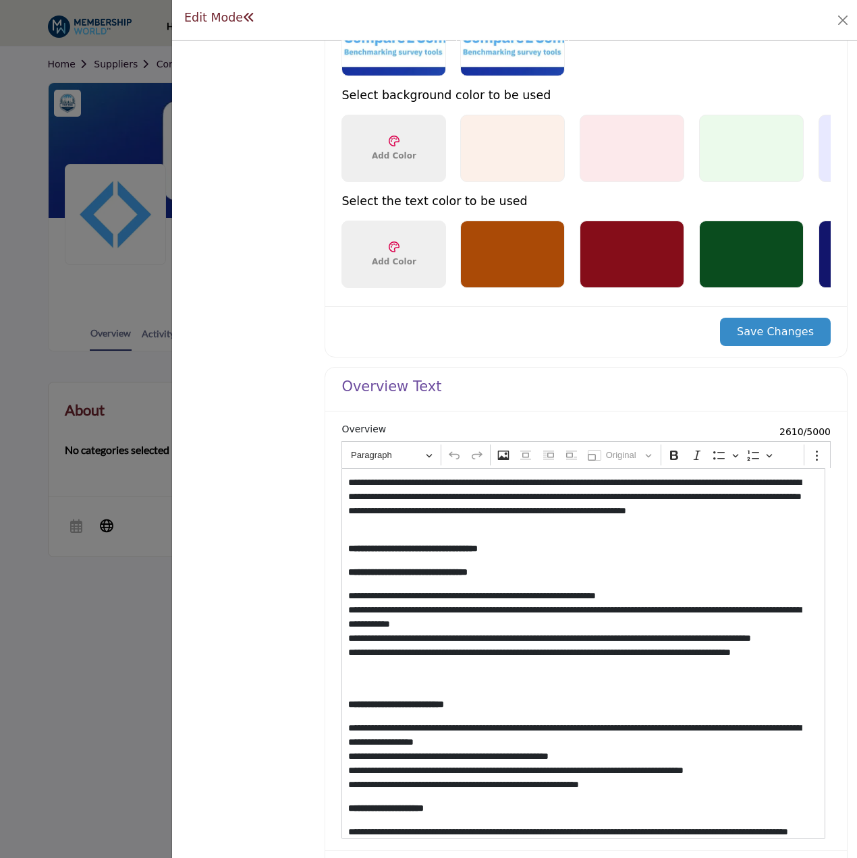
scroll to position [985, 0]
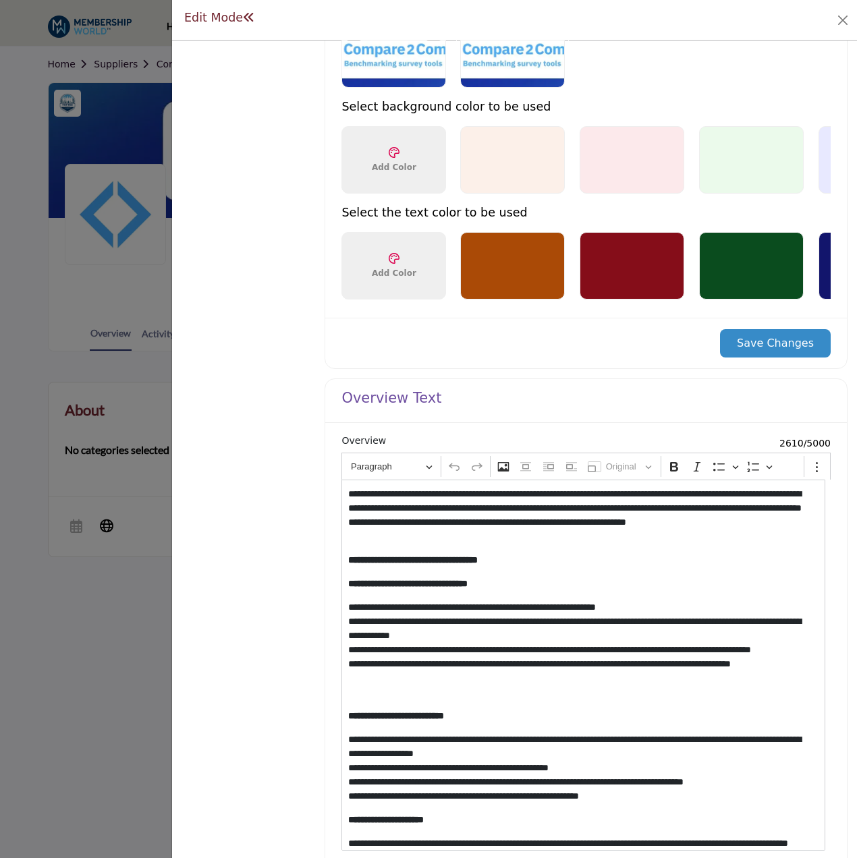
click at [778, 348] on button "Save Changes" at bounding box center [775, 343] width 111 height 28
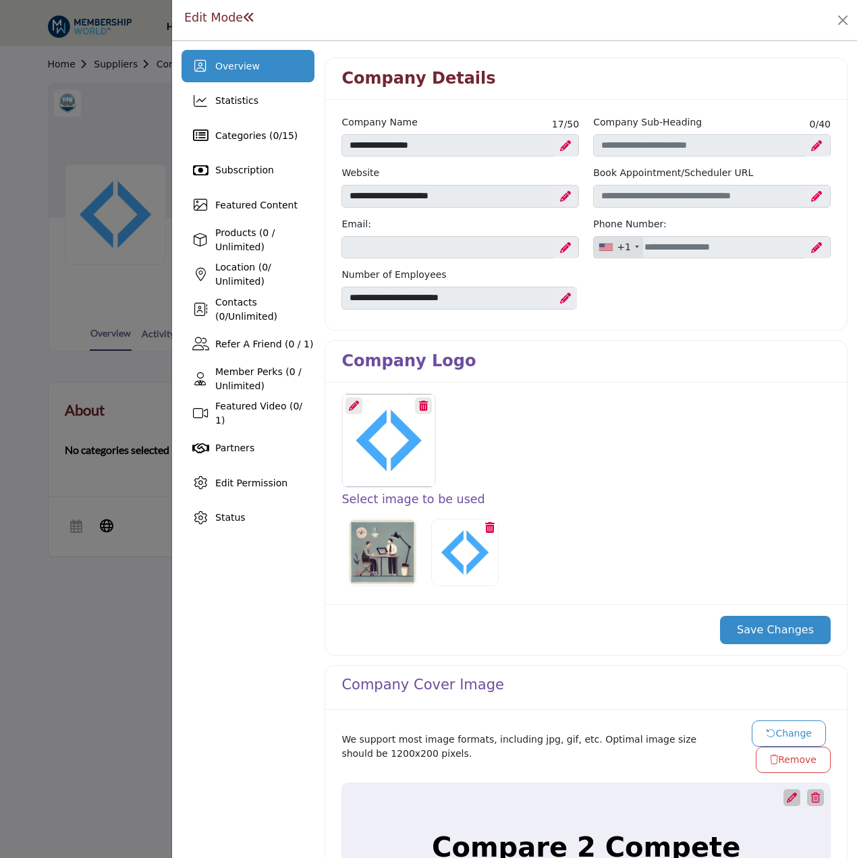
click at [137, 115] on div at bounding box center [428, 429] width 857 height 858
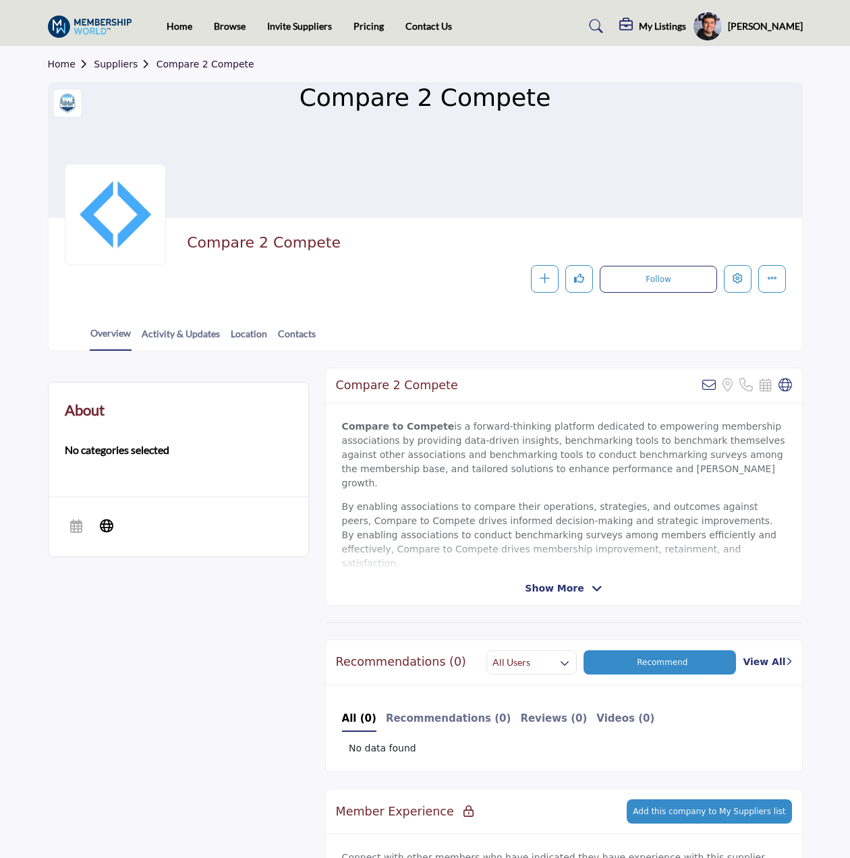
click at [130, 65] on link "Suppliers" at bounding box center [125, 64] width 62 height 11
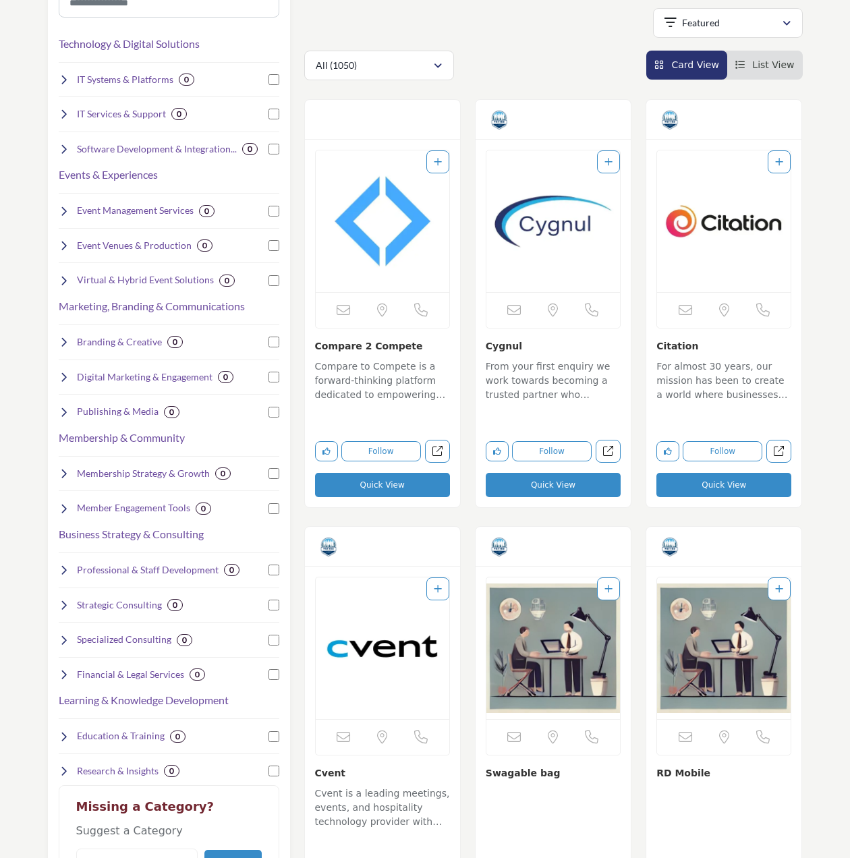
scroll to position [270, 0]
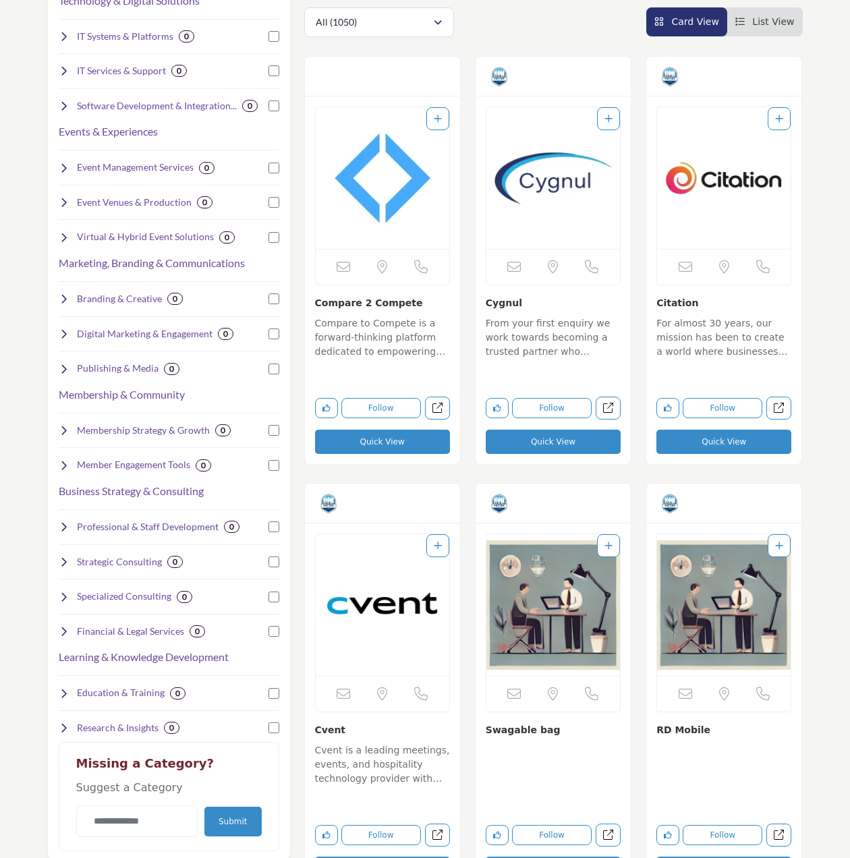
click at [380, 600] on img "Open Listing in new tab" at bounding box center [383, 606] width 134 height 142
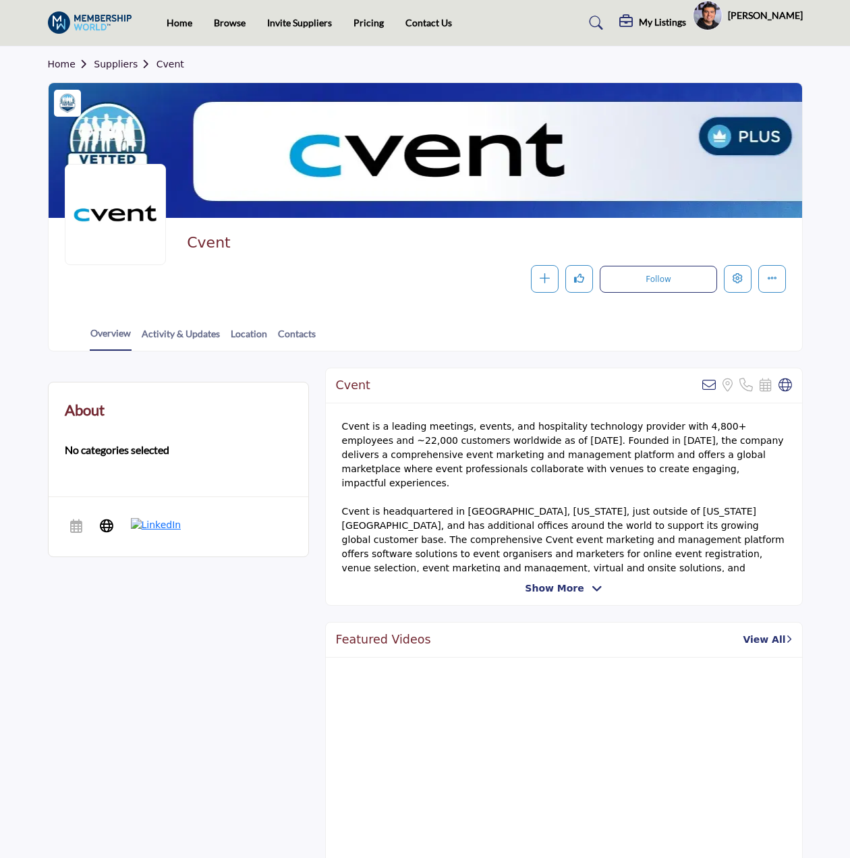
click at [0, 0] on div at bounding box center [0, 0] width 0 height 0
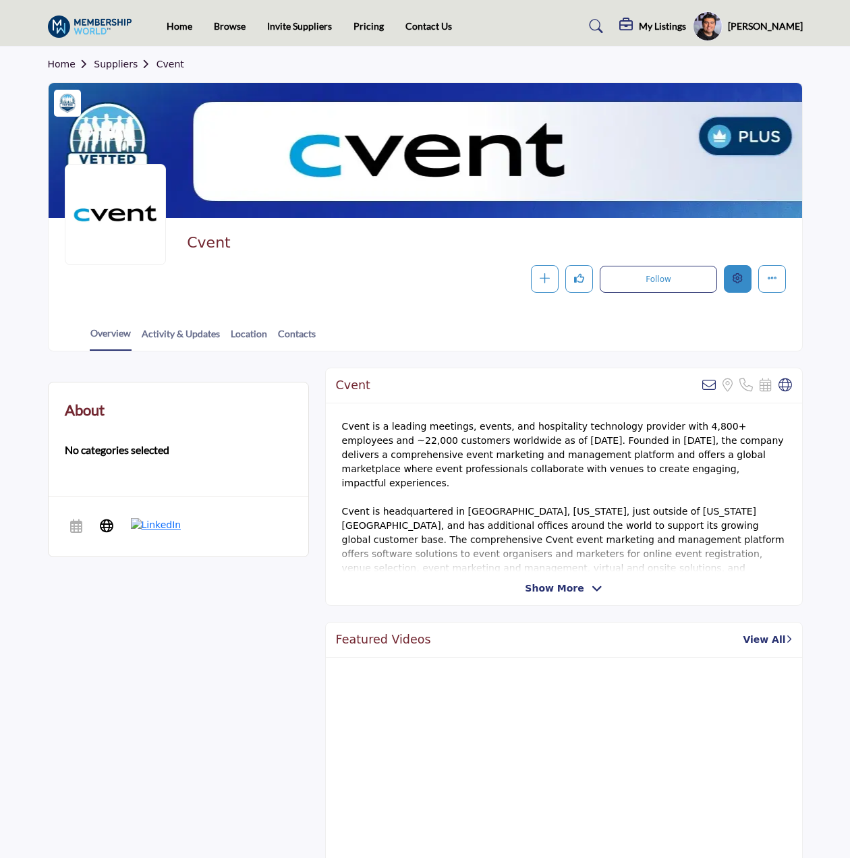
click at [737, 281] on icon "Edit company" at bounding box center [738, 278] width 10 height 10
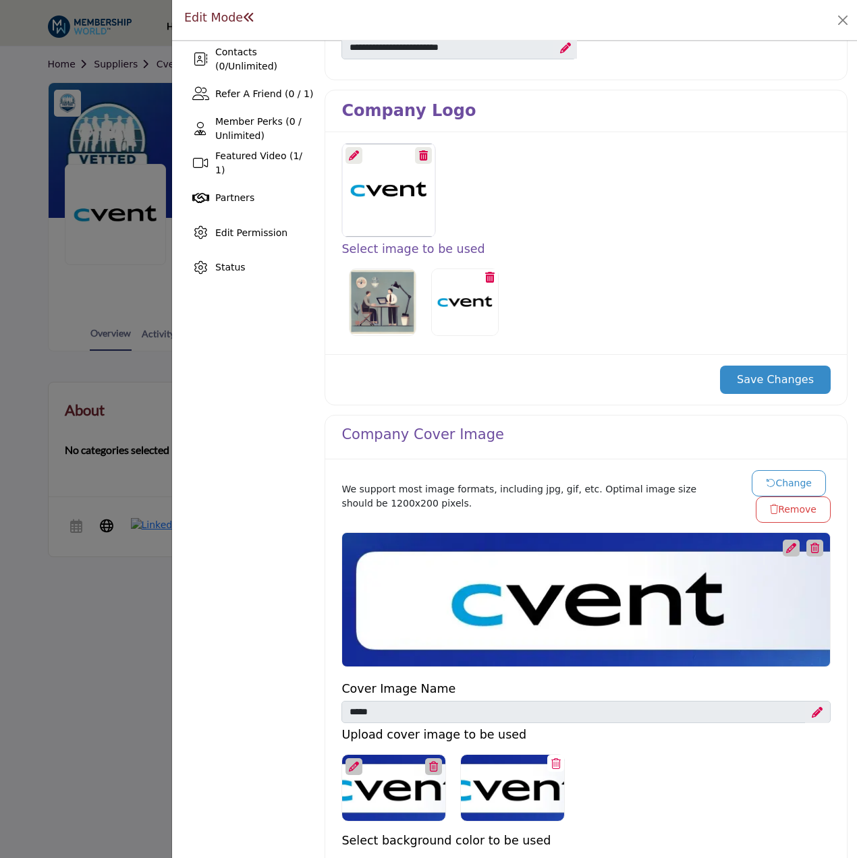
scroll to position [472, 0]
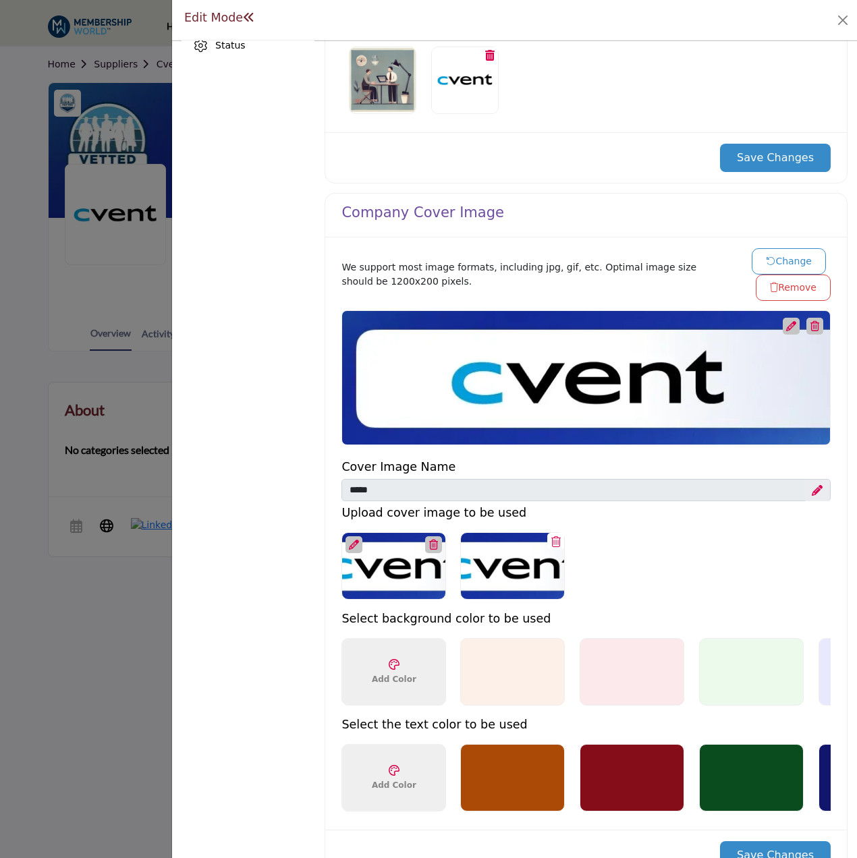
click at [768, 256] on button "Change" at bounding box center [789, 261] width 74 height 26
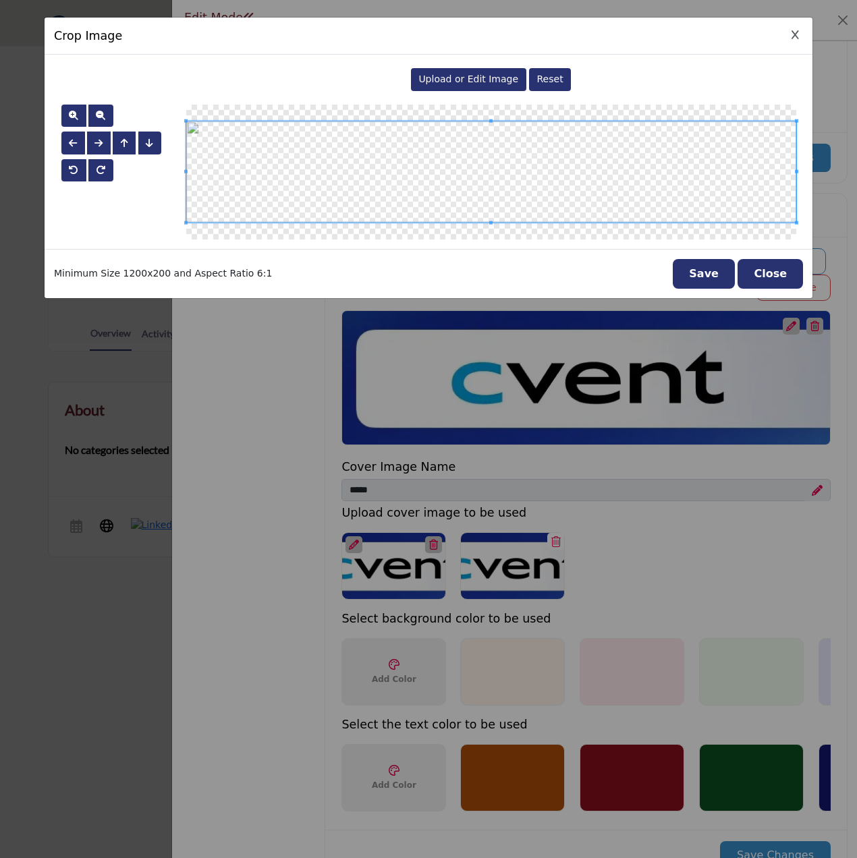
click at [483, 82] on span "Upload or Edit Image" at bounding box center [468, 79] width 100 height 11
click at [717, 281] on button "Save" at bounding box center [704, 274] width 62 height 30
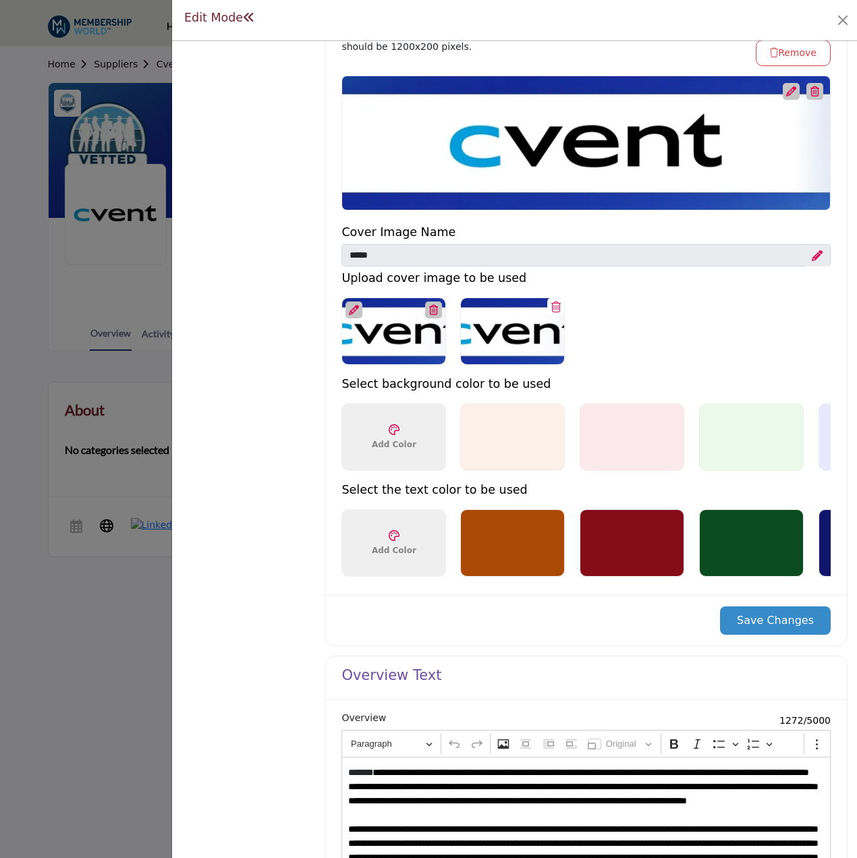
scroll to position [810, 0]
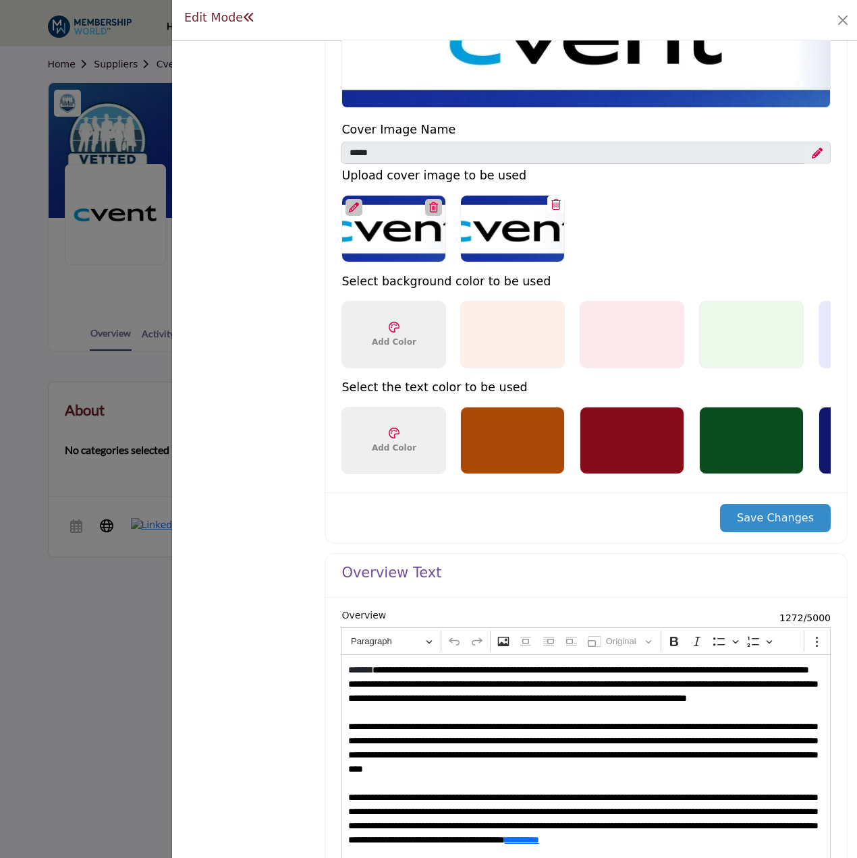
click at [771, 526] on button "Save Changes" at bounding box center [775, 518] width 111 height 28
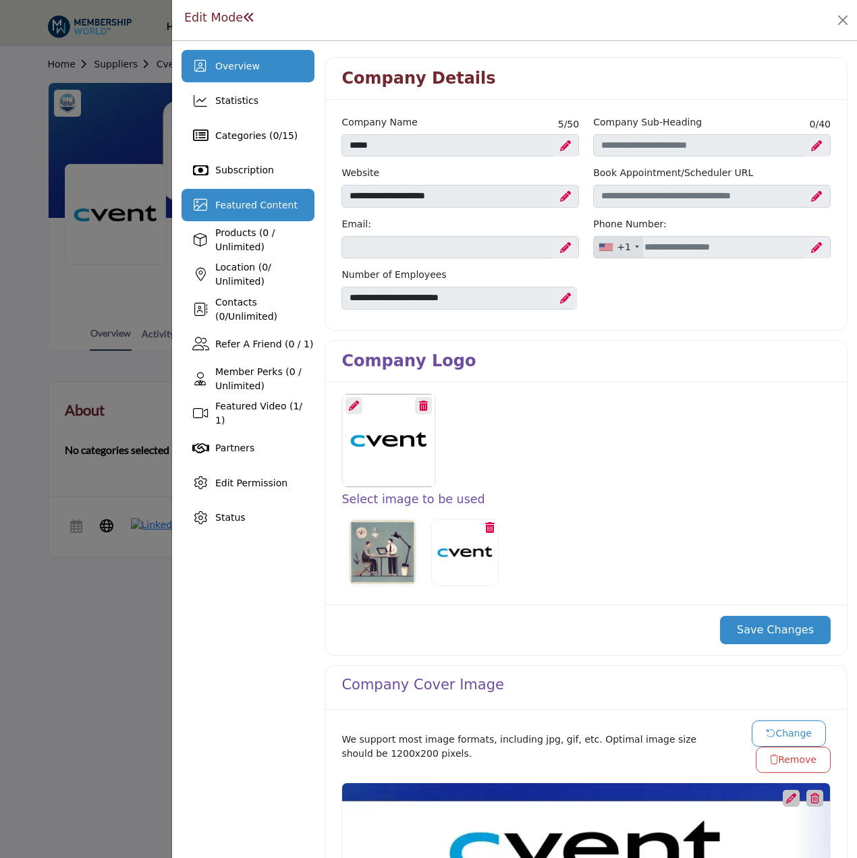
click at [241, 195] on div "Featured Content" at bounding box center [248, 205] width 133 height 32
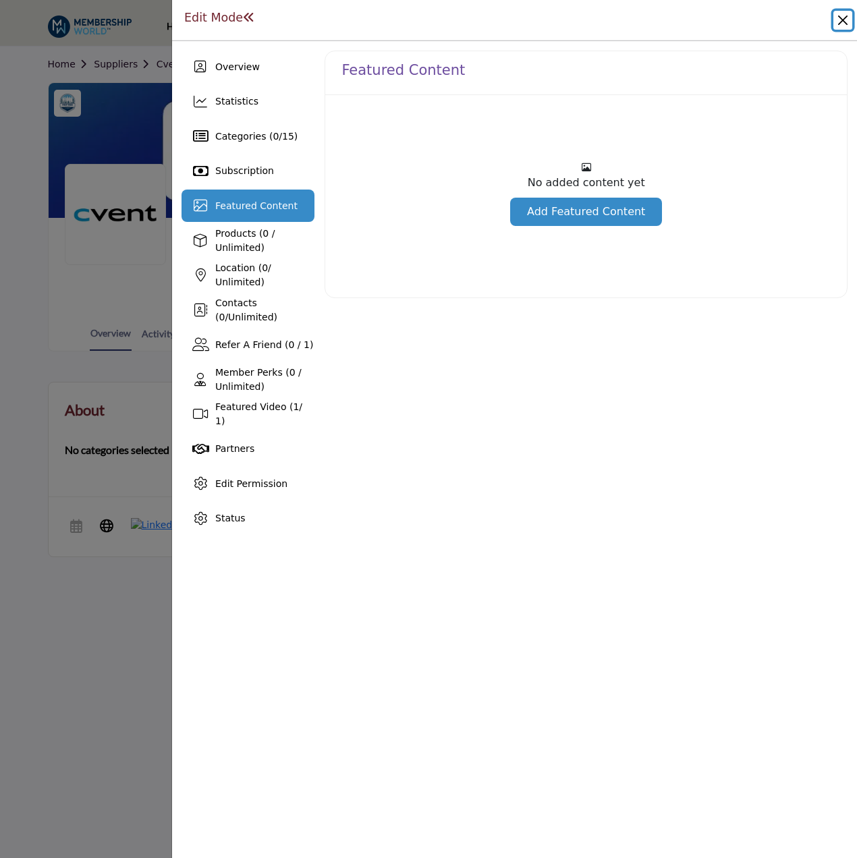
click at [840, 19] on button "Close" at bounding box center [842, 20] width 19 height 19
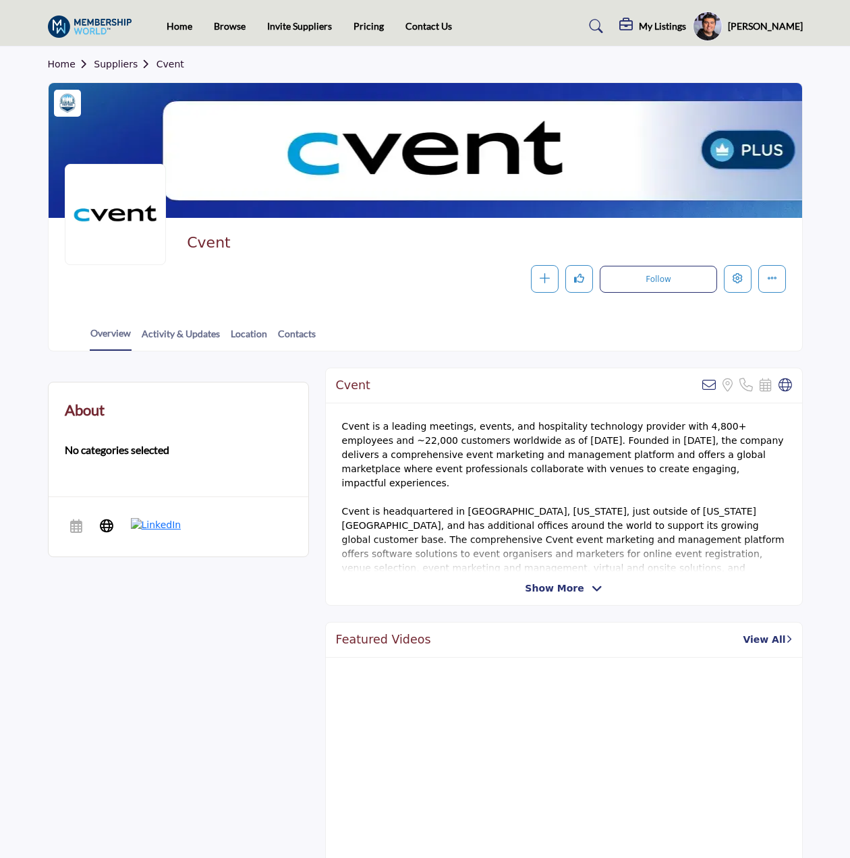
click at [107, 59] on link "Suppliers" at bounding box center [125, 64] width 62 height 11
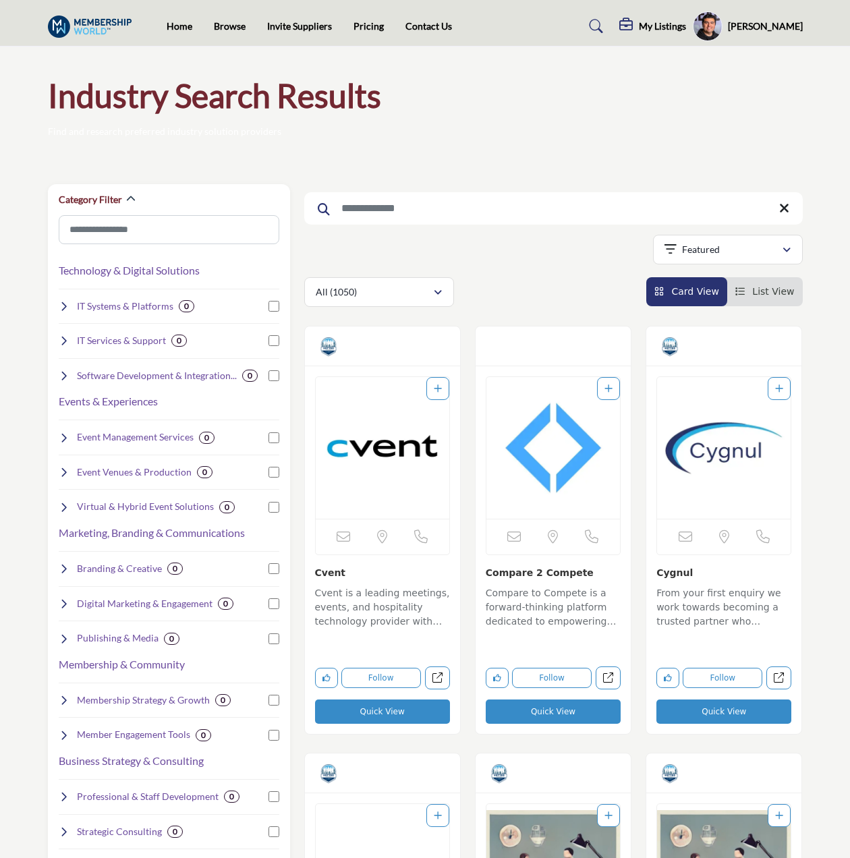
click at [472, 206] on input "Search Keyword" at bounding box center [553, 208] width 499 height 32
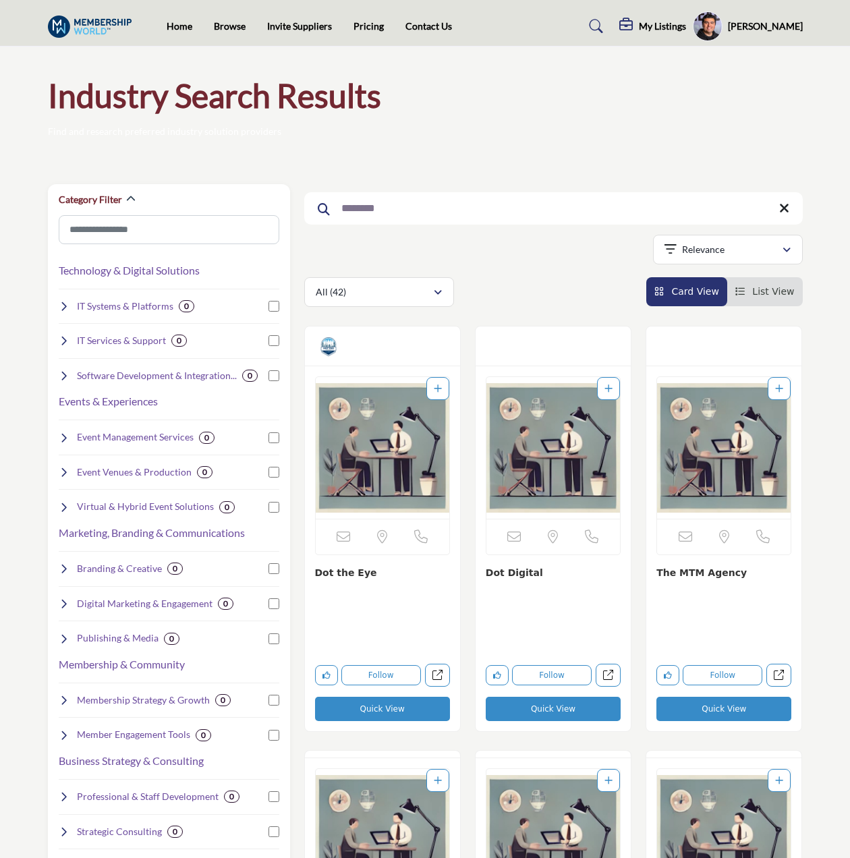
type input "*******"
click at [409, 445] on img "Open Listing in new tab" at bounding box center [383, 448] width 134 height 142
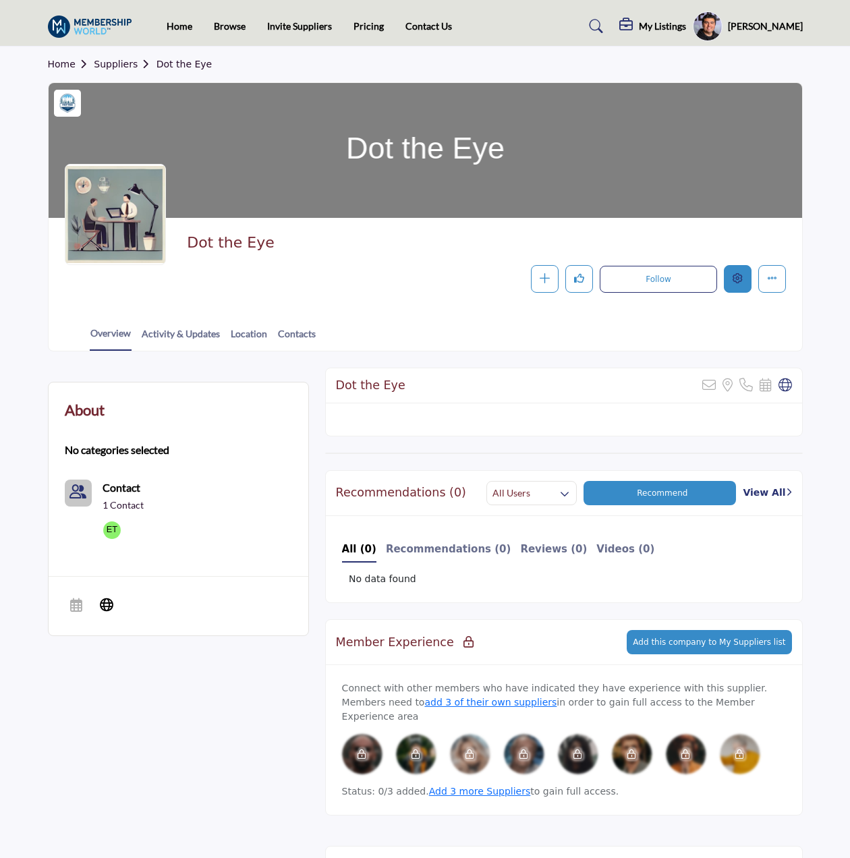
click at [730, 273] on button "Edit company" at bounding box center [738, 279] width 28 height 28
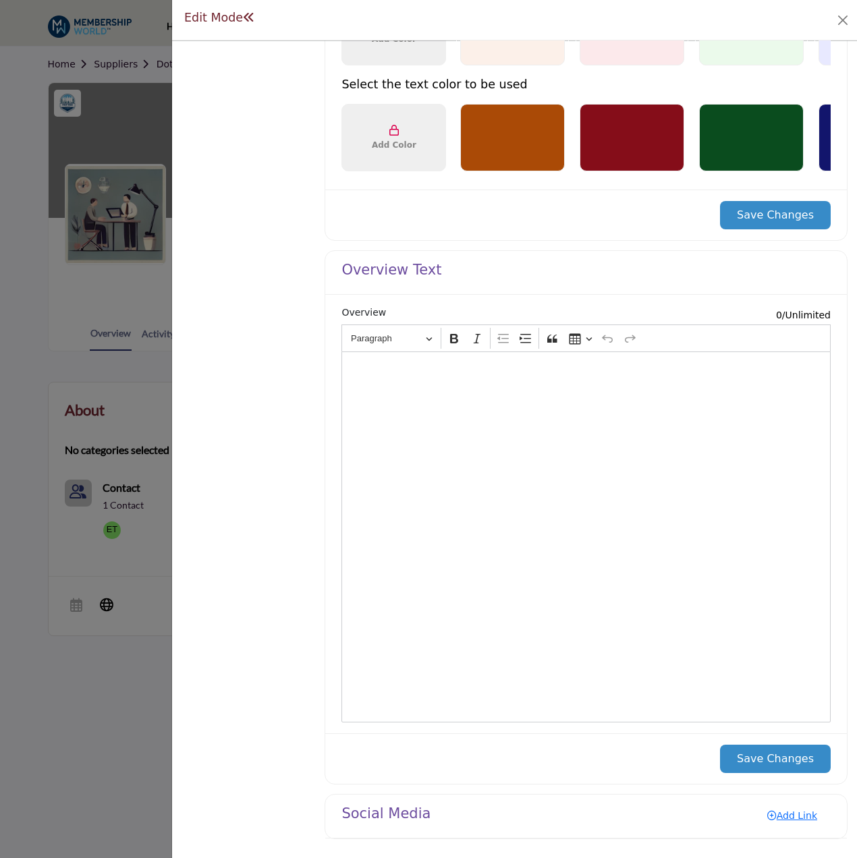
scroll to position [1059, 0]
click at [586, 431] on div "Editor editing area: main" at bounding box center [585, 537] width 489 height 371
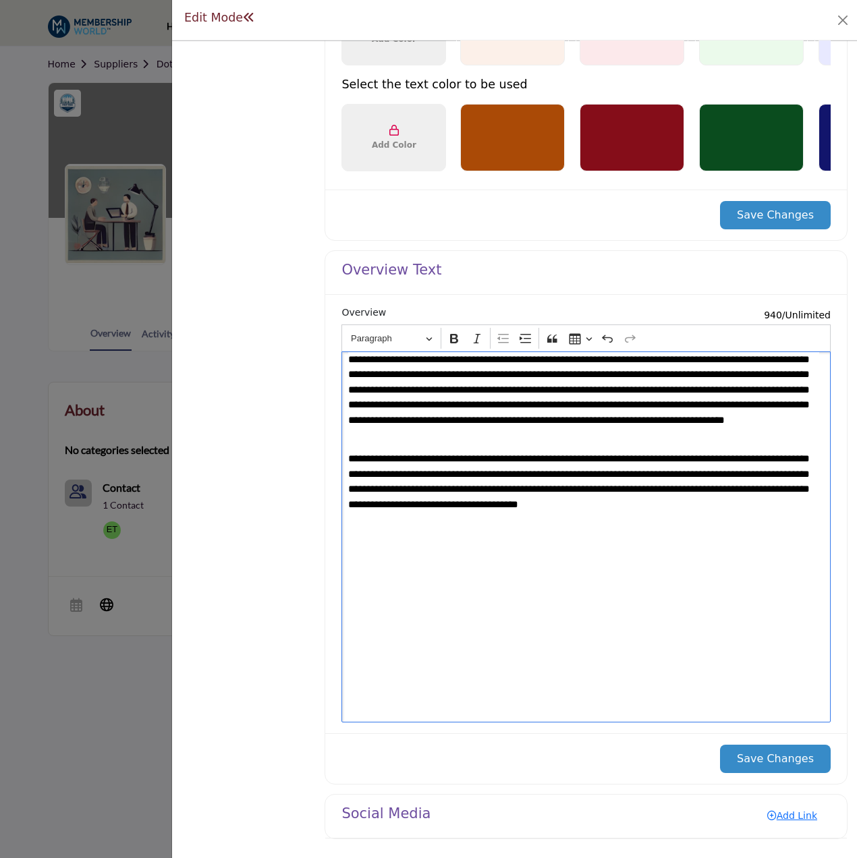
click at [503, 405] on p "**********" at bounding box center [583, 397] width 471 height 91
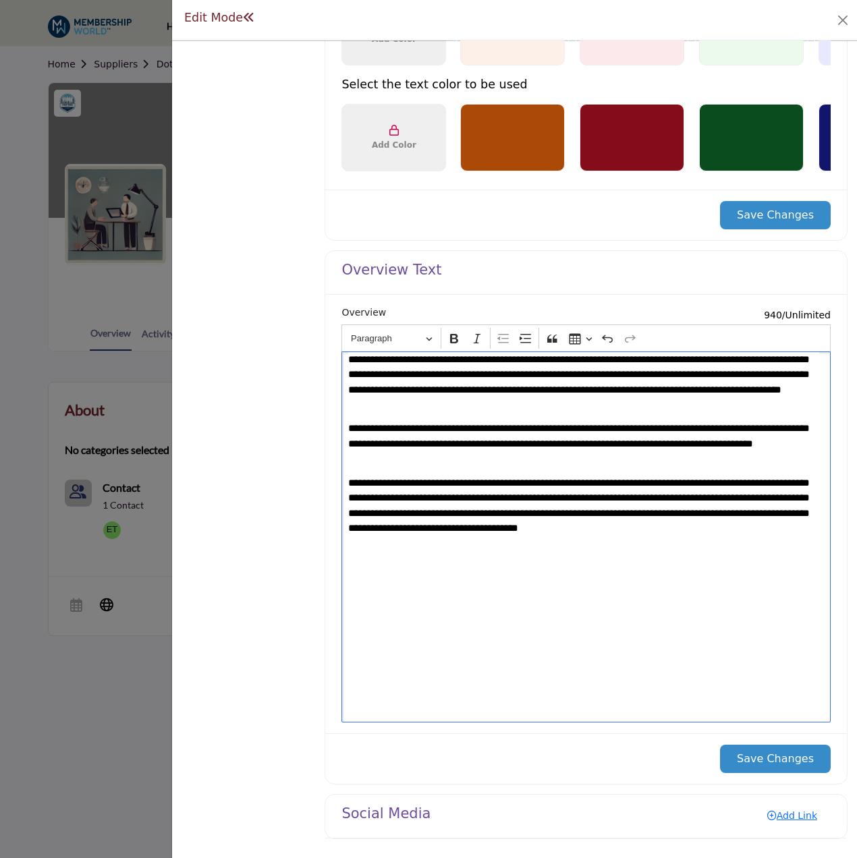
click at [775, 761] on button "Save Changes" at bounding box center [775, 759] width 111 height 28
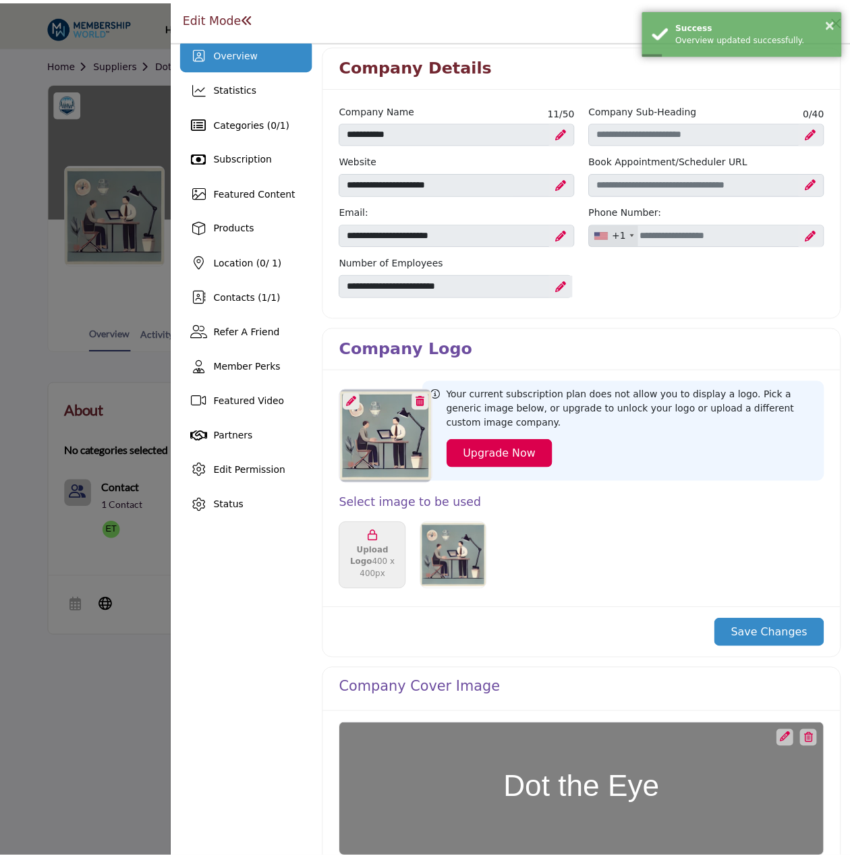
scroll to position [0, 0]
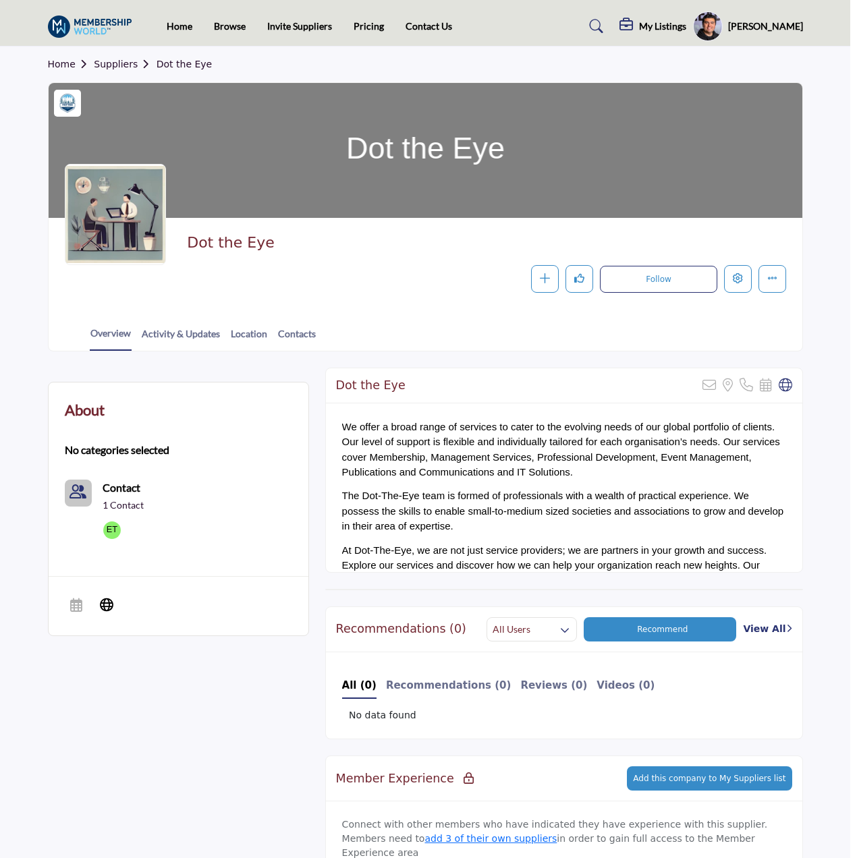
click at [102, 292] on div at bounding box center [428, 429] width 857 height 858
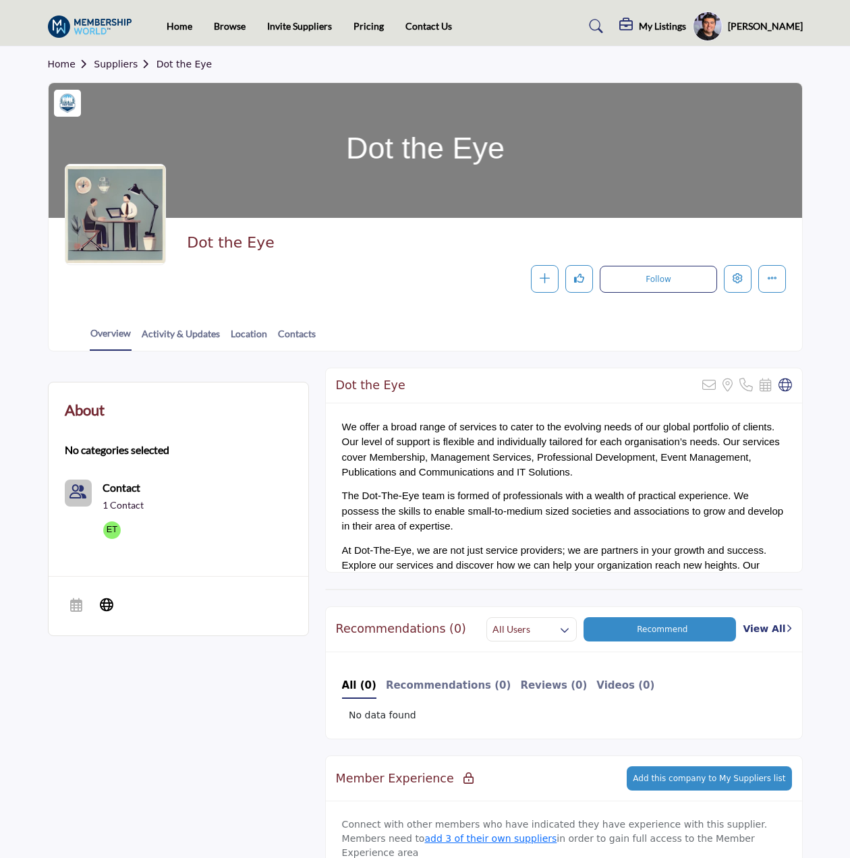
click at [115, 68] on link "Suppliers" at bounding box center [125, 64] width 62 height 11
